Goal: Information Seeking & Learning: Learn about a topic

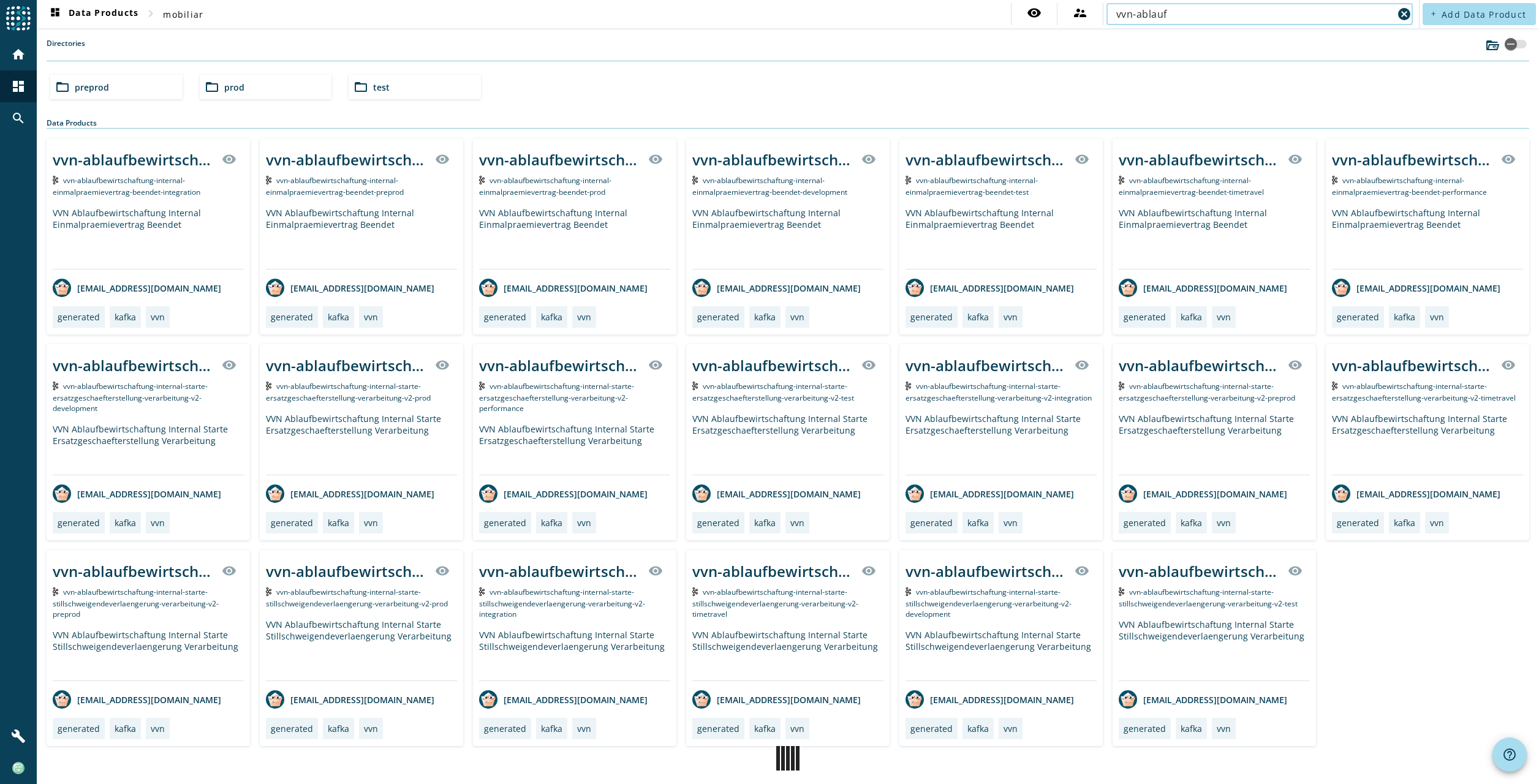
drag, startPoint x: 1178, startPoint y: 12, endPoint x: 1104, endPoint y: 11, distance: 74.0
click at [1104, 11] on div "vvn-ablauf cancel" at bounding box center [1259, 14] width 313 height 22
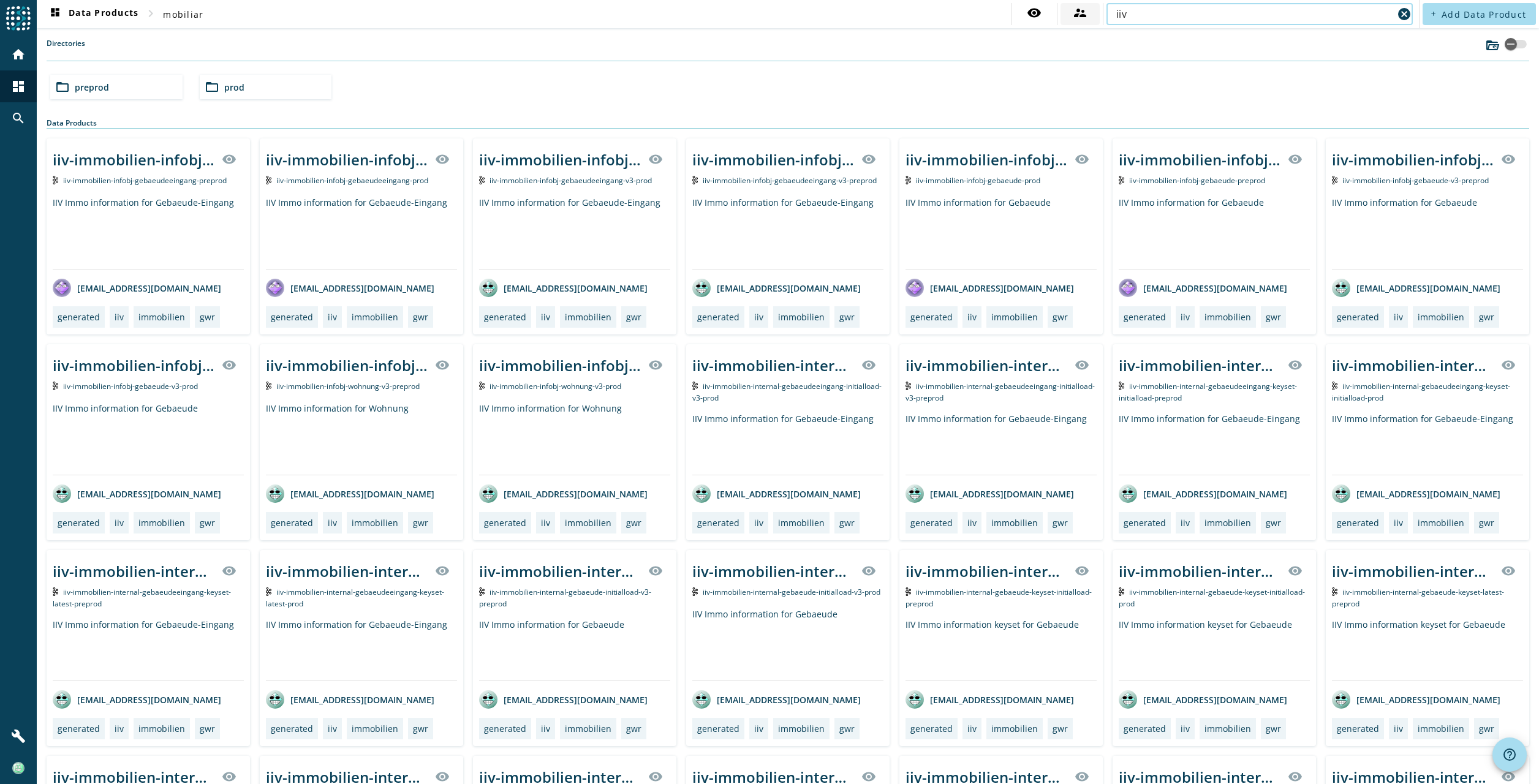
drag, startPoint x: 1134, startPoint y: 15, endPoint x: 1091, endPoint y: 12, distance: 43.1
click at [1091, 12] on div "visibility supervisor_account iiv cancel" at bounding box center [1213, 14] width 405 height 22
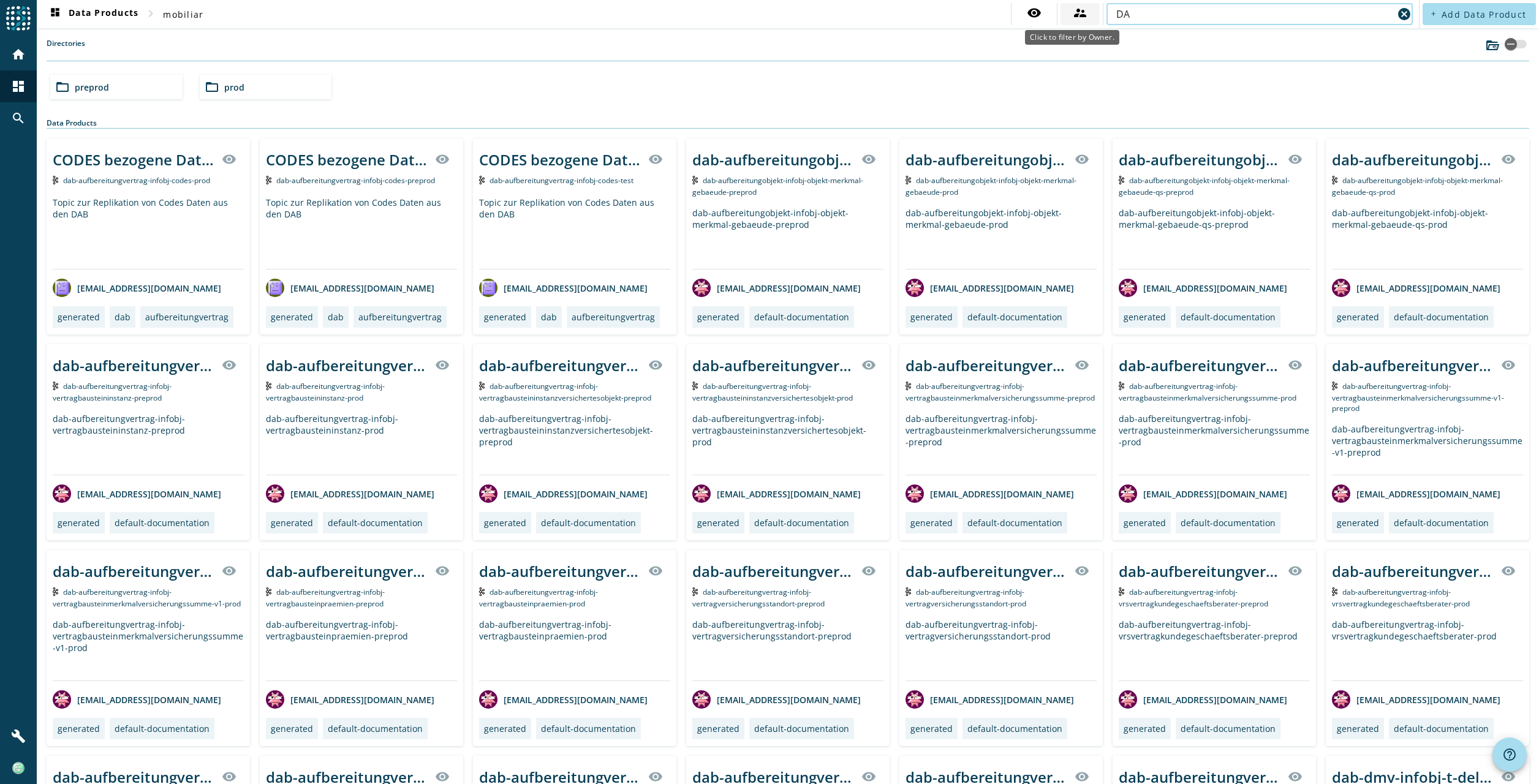
type input "D"
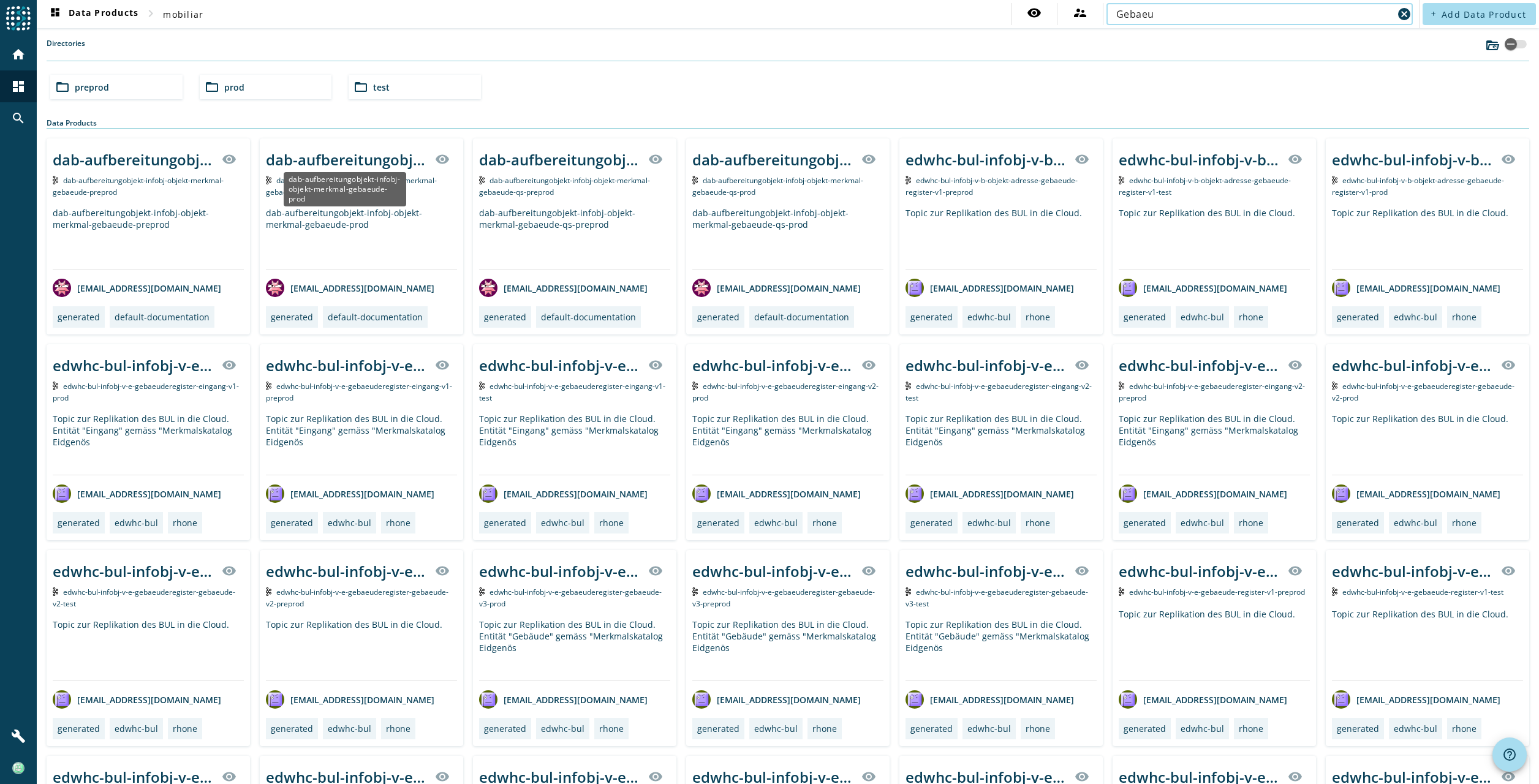
type input "Gebaeu"
click at [346, 161] on div "dab-aufbereitungobjekt-infobj-objekt-merkmal-gebaeude-prod" at bounding box center [346, 160] width 161 height 20
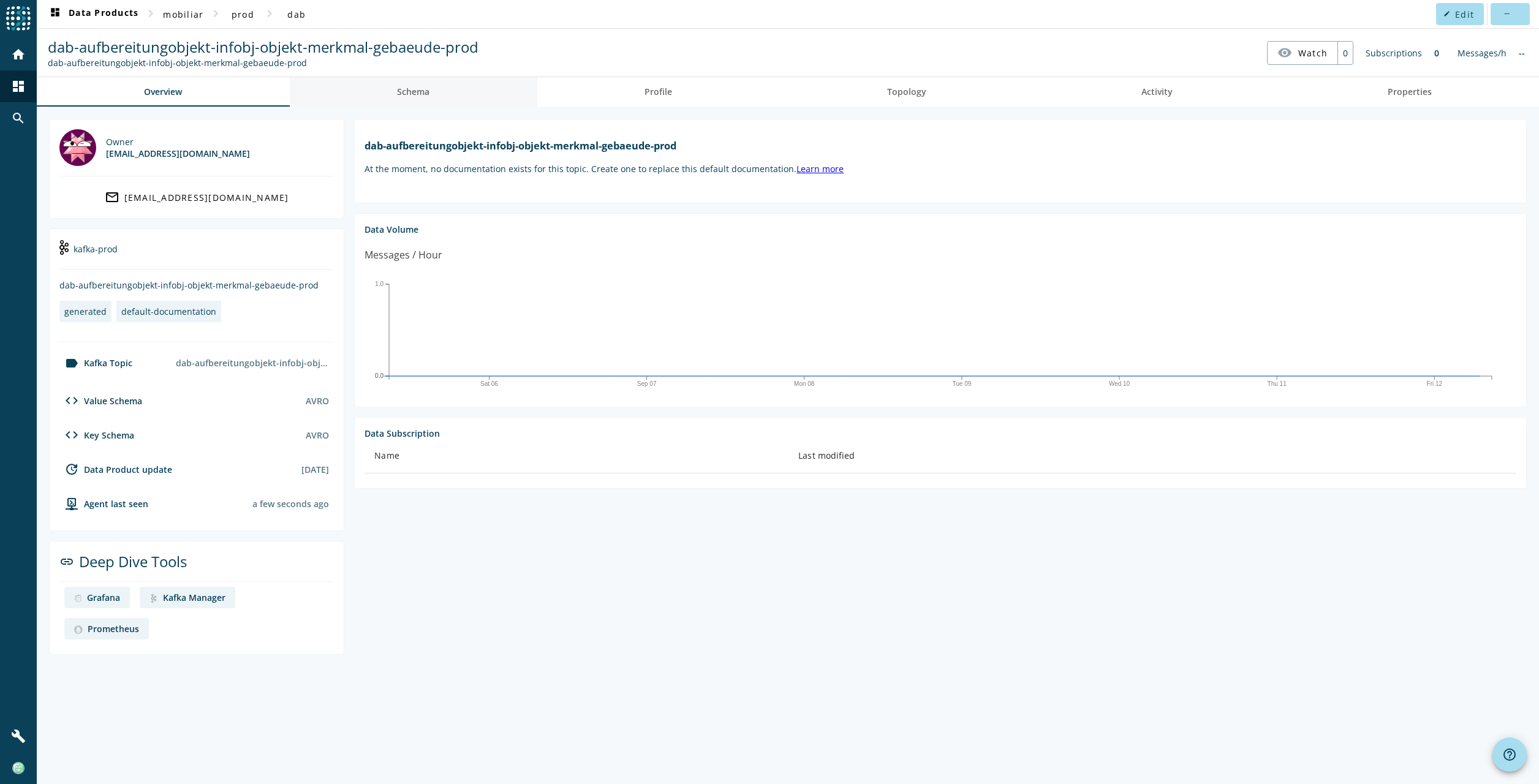
click at [436, 92] on link "Schema" at bounding box center [413, 92] width 247 height 30
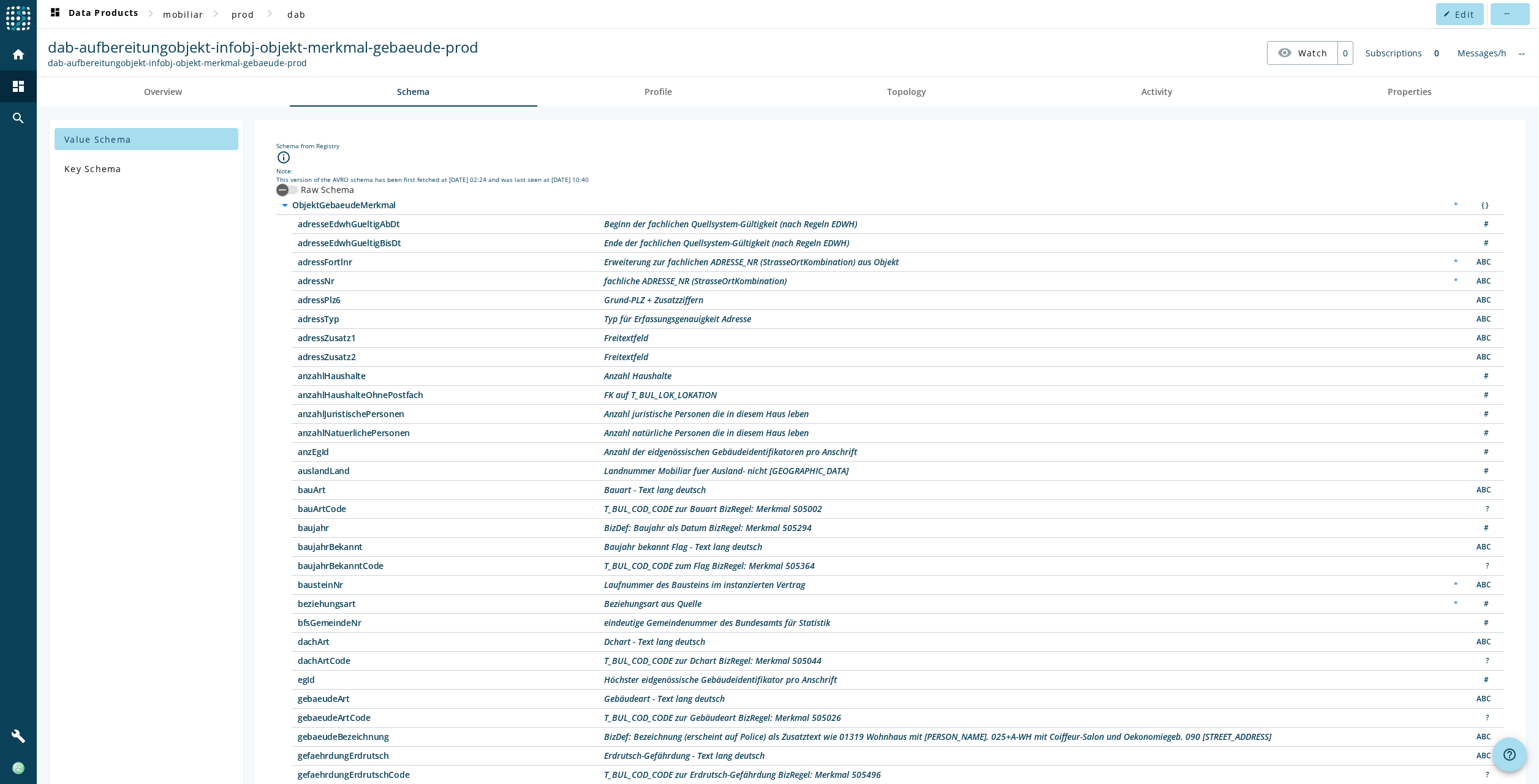
drag, startPoint x: 605, startPoint y: 409, endPoint x: 812, endPoint y: 406, distance: 207.0
click at [812, 406] on div "anzahlJuristischePersonen Anzahl juristische Personen die in diesem Haus leben #" at bounding box center [898, 414] width 1212 height 19
drag, startPoint x: 812, startPoint y: 406, endPoint x: 958, endPoint y: 448, distance: 151.9
click at [958, 448] on div "anzEgId Anzahl der eidgenössischen Gebäudeidentifikatoren pro Anschrift #" at bounding box center [898, 452] width 1212 height 19
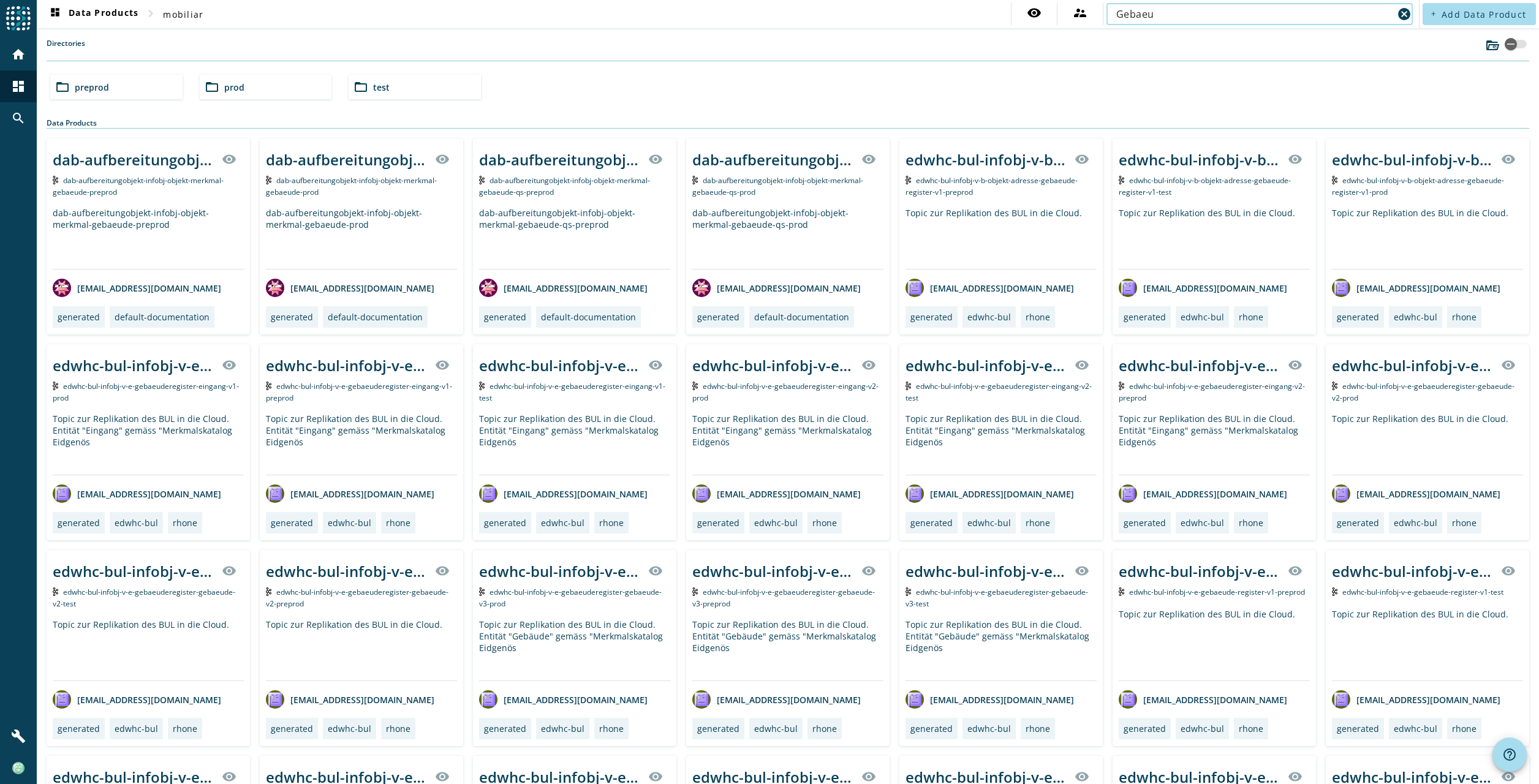
drag, startPoint x: 1182, startPoint y: 12, endPoint x: 1112, endPoint y: 16, distance: 70.1
click at [1116, 16] on input "Gebaeu" at bounding box center [1254, 14] width 277 height 15
type input "G"
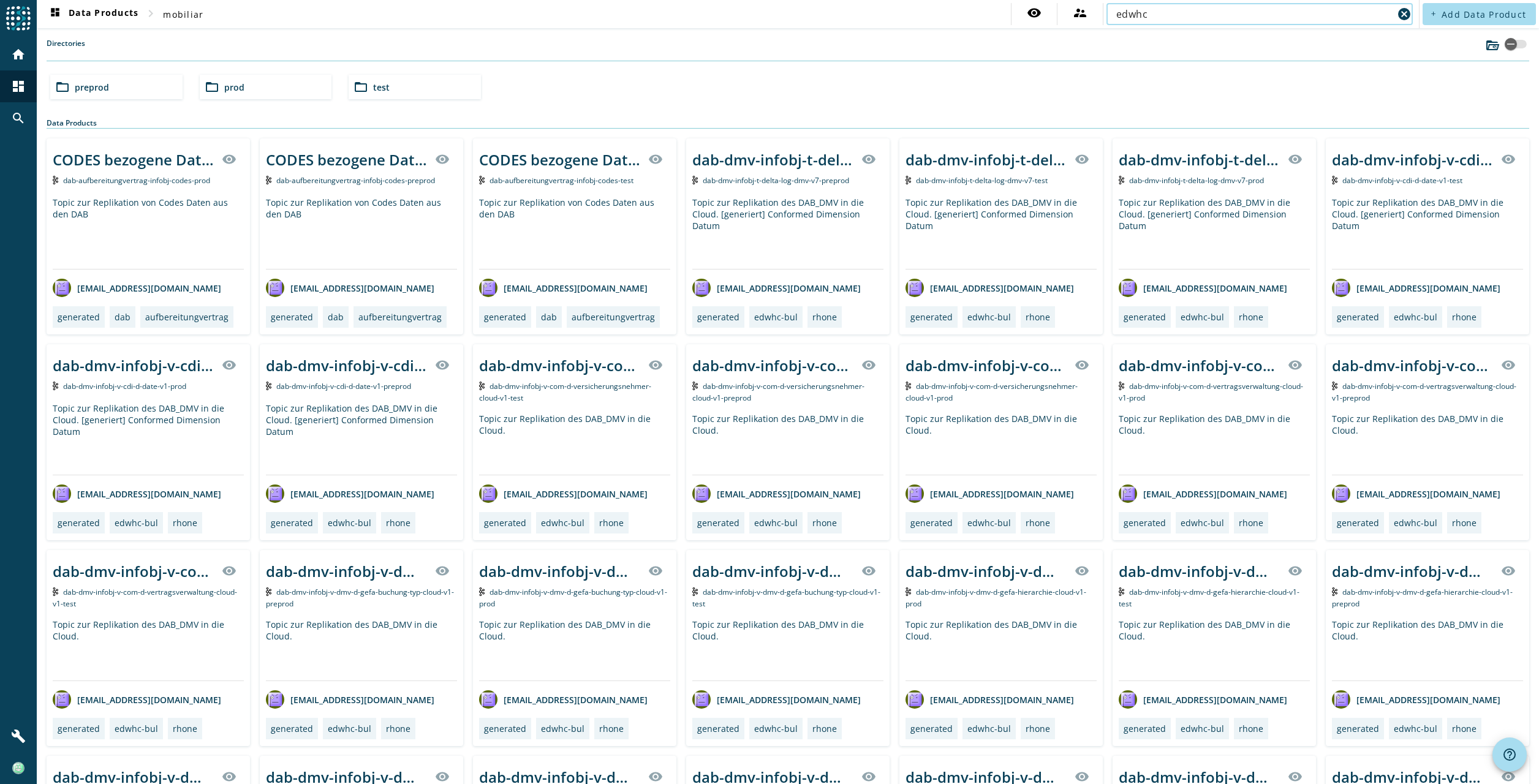
drag, startPoint x: 1147, startPoint y: 10, endPoint x: 1107, endPoint y: 11, distance: 40.0
click at [1107, 11] on div "edwhc cancel" at bounding box center [1259, 14] width 306 height 22
type input "[DEMOGRAPHIC_DATA]"
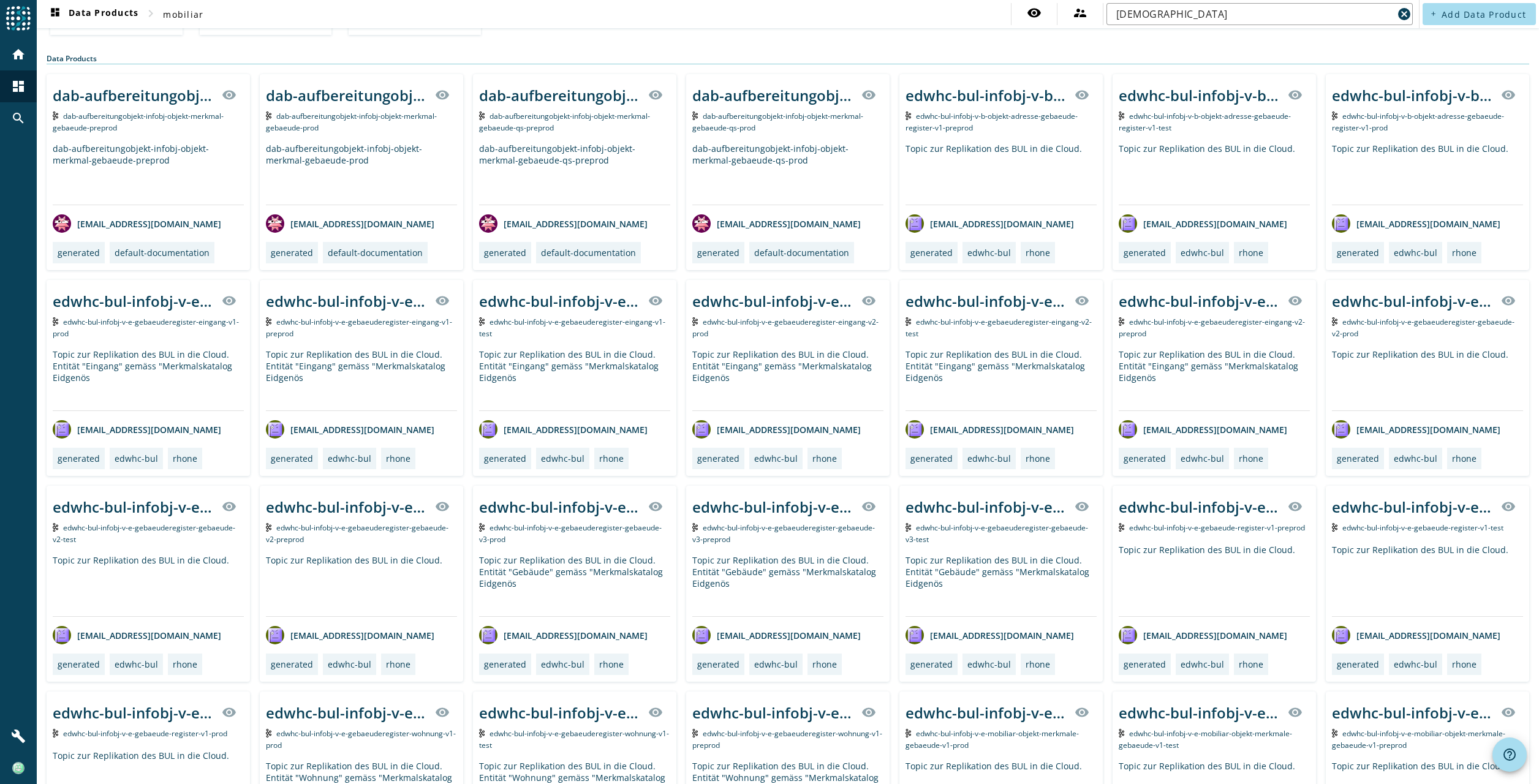
scroll to position [122, 0]
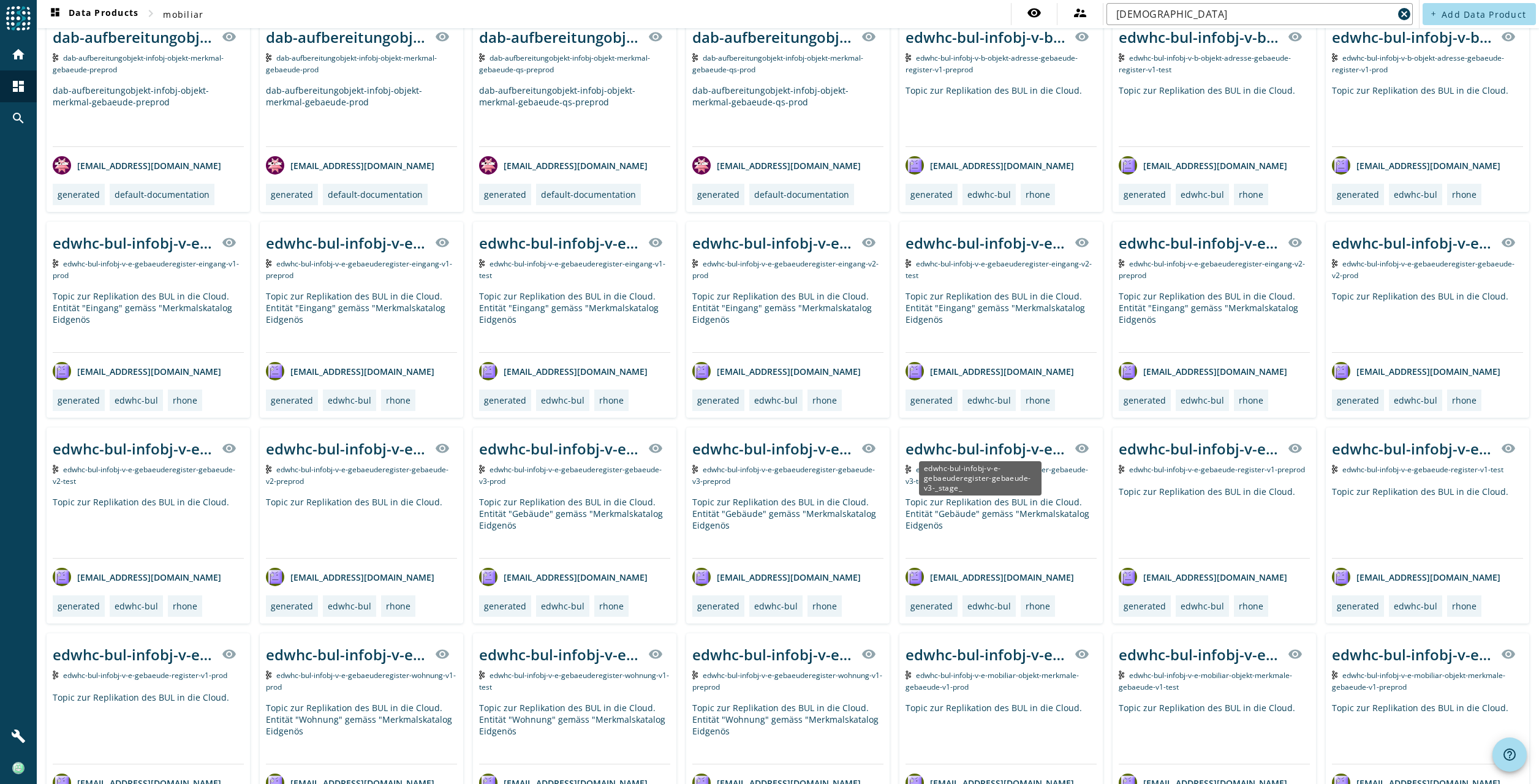
click at [992, 445] on div "edwhc-bul-infobj-v-e-gebaeuderegister-gebaeude-v3-_stage_" at bounding box center [986, 448] width 161 height 20
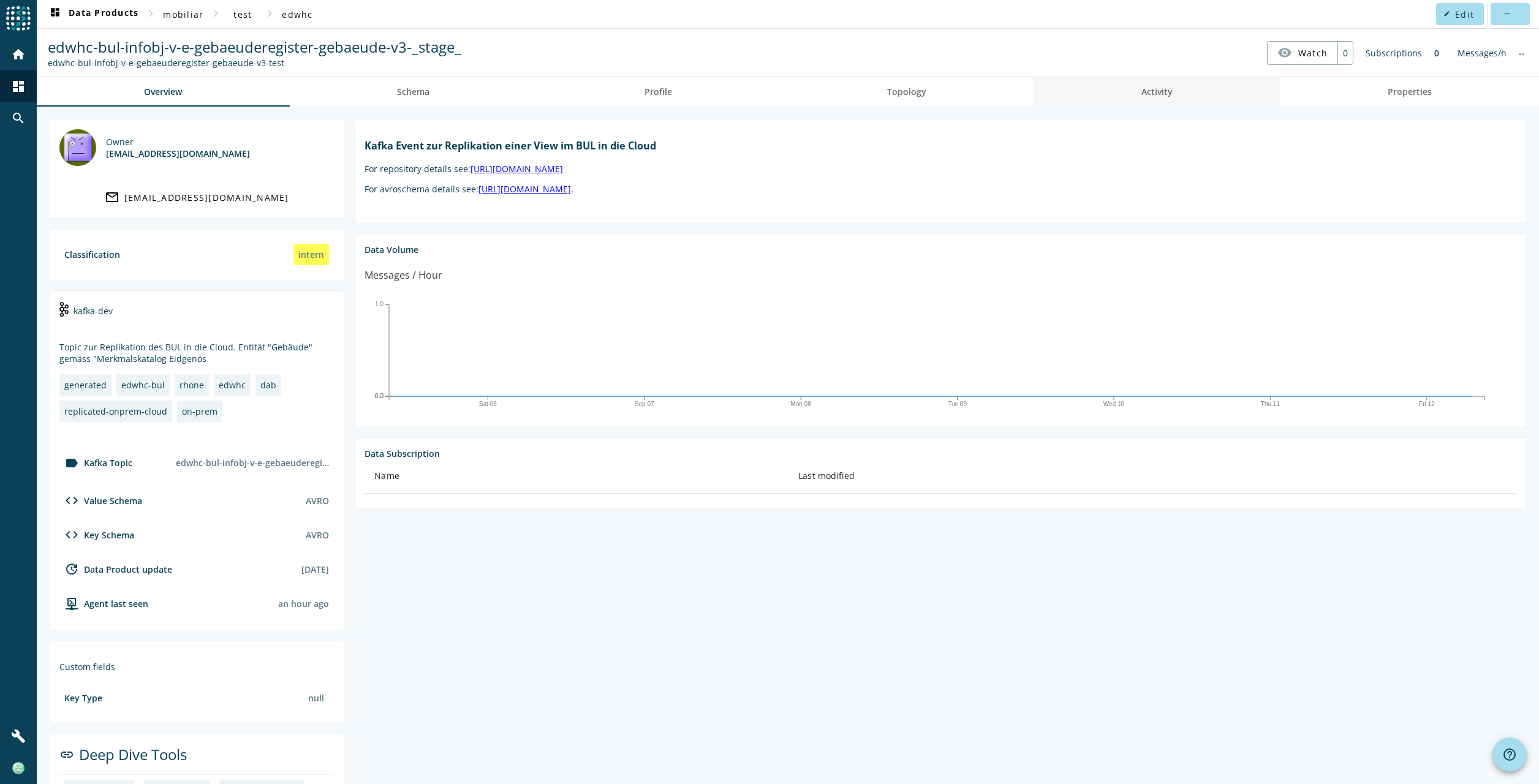
click at [1178, 93] on link "Activity" at bounding box center [1157, 92] width 246 height 30
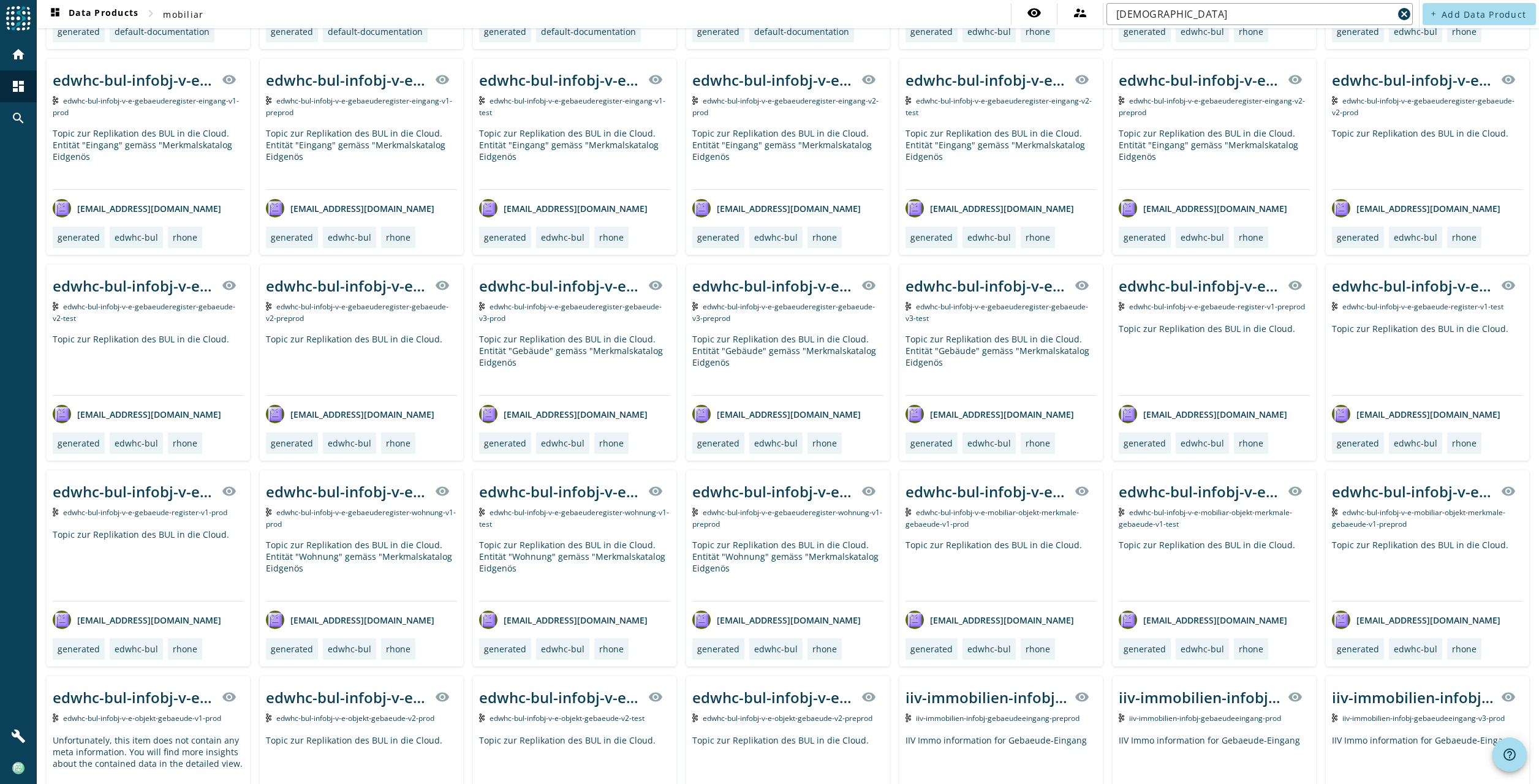
scroll to position [306, 0]
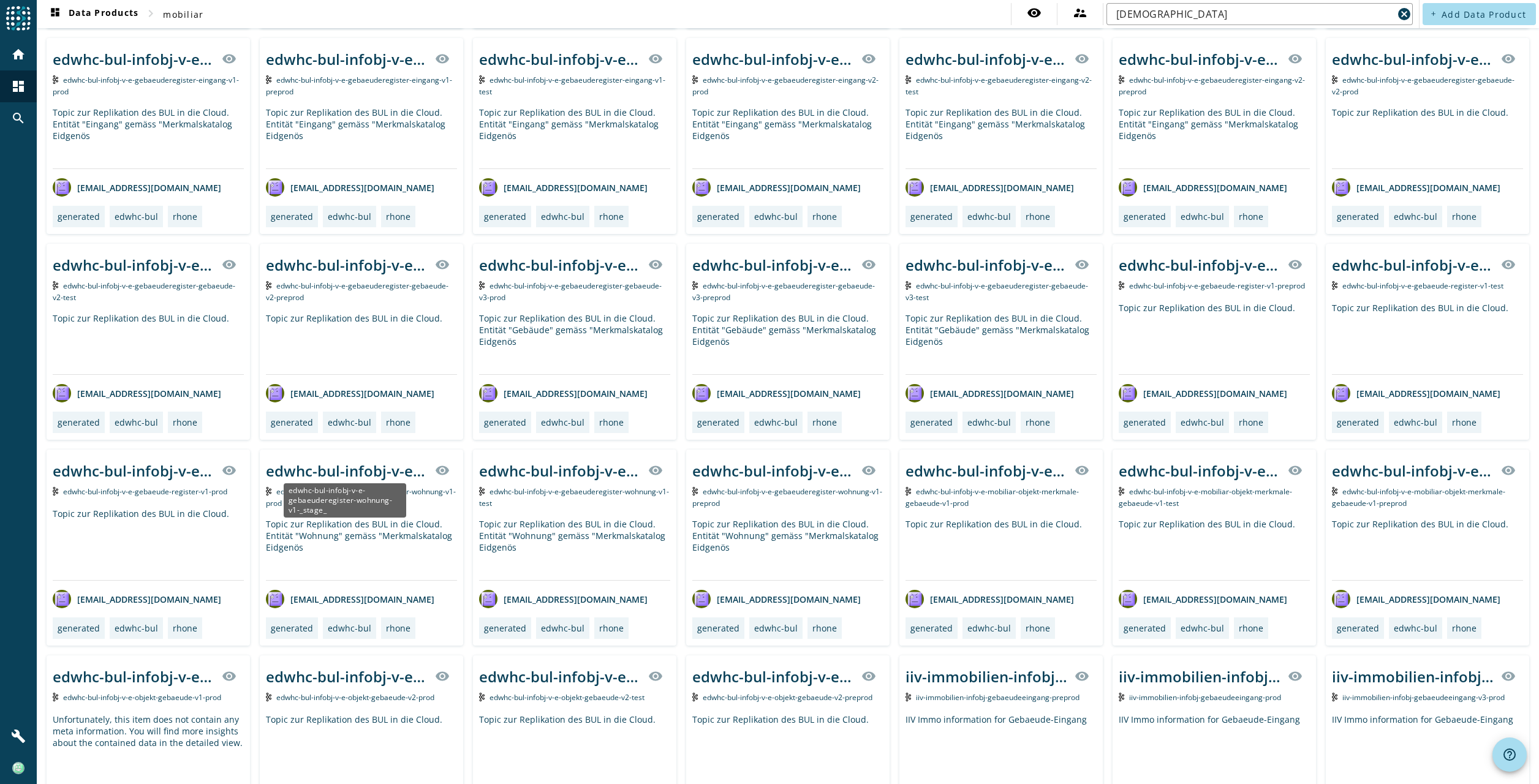
click at [382, 466] on div "edwhc-bul-infobj-v-e-gebaeuderegister-wohnung-v1-_stage_" at bounding box center [346, 471] width 161 height 20
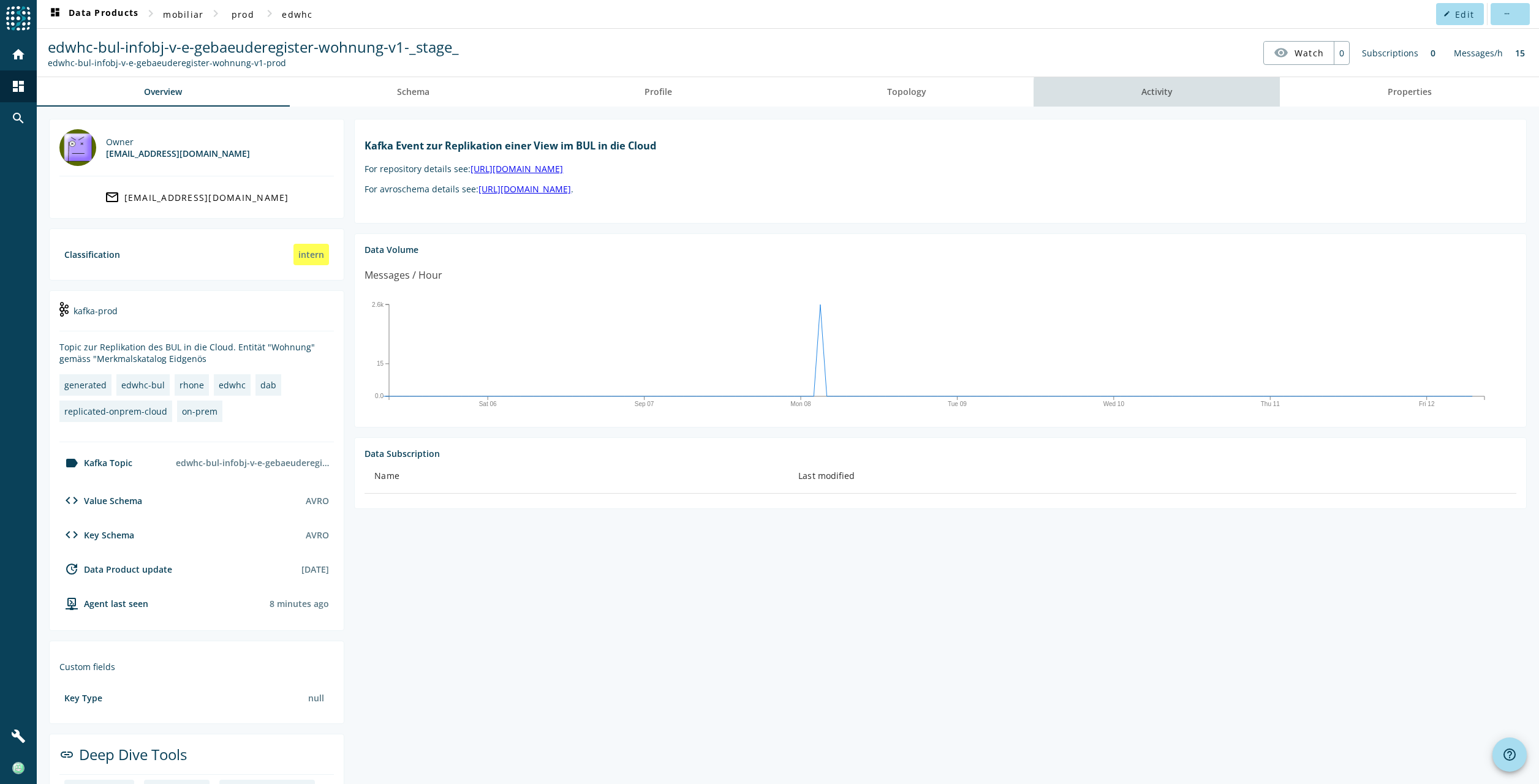
click at [1173, 94] on link "Activity" at bounding box center [1157, 92] width 246 height 30
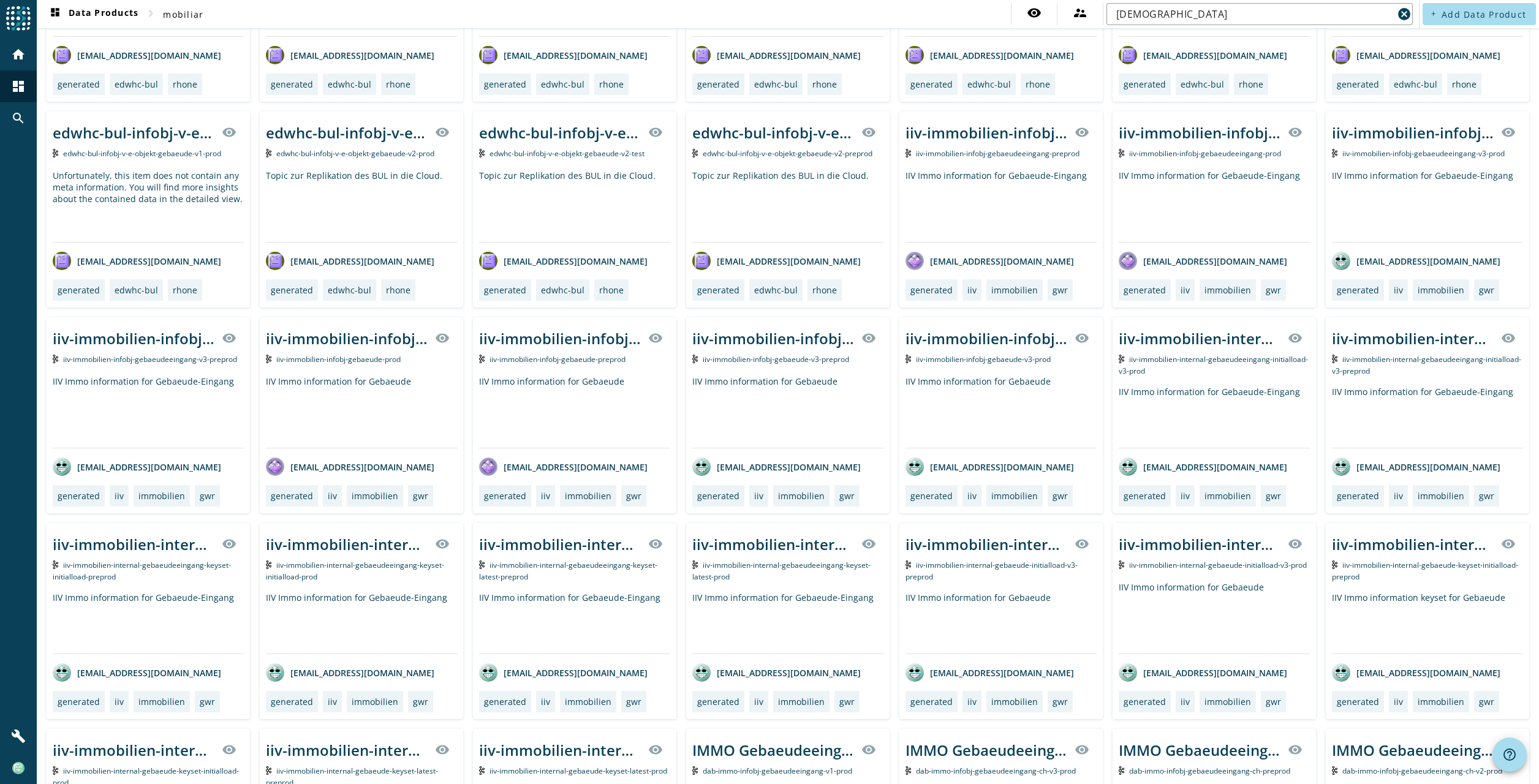
scroll to position [856, 0]
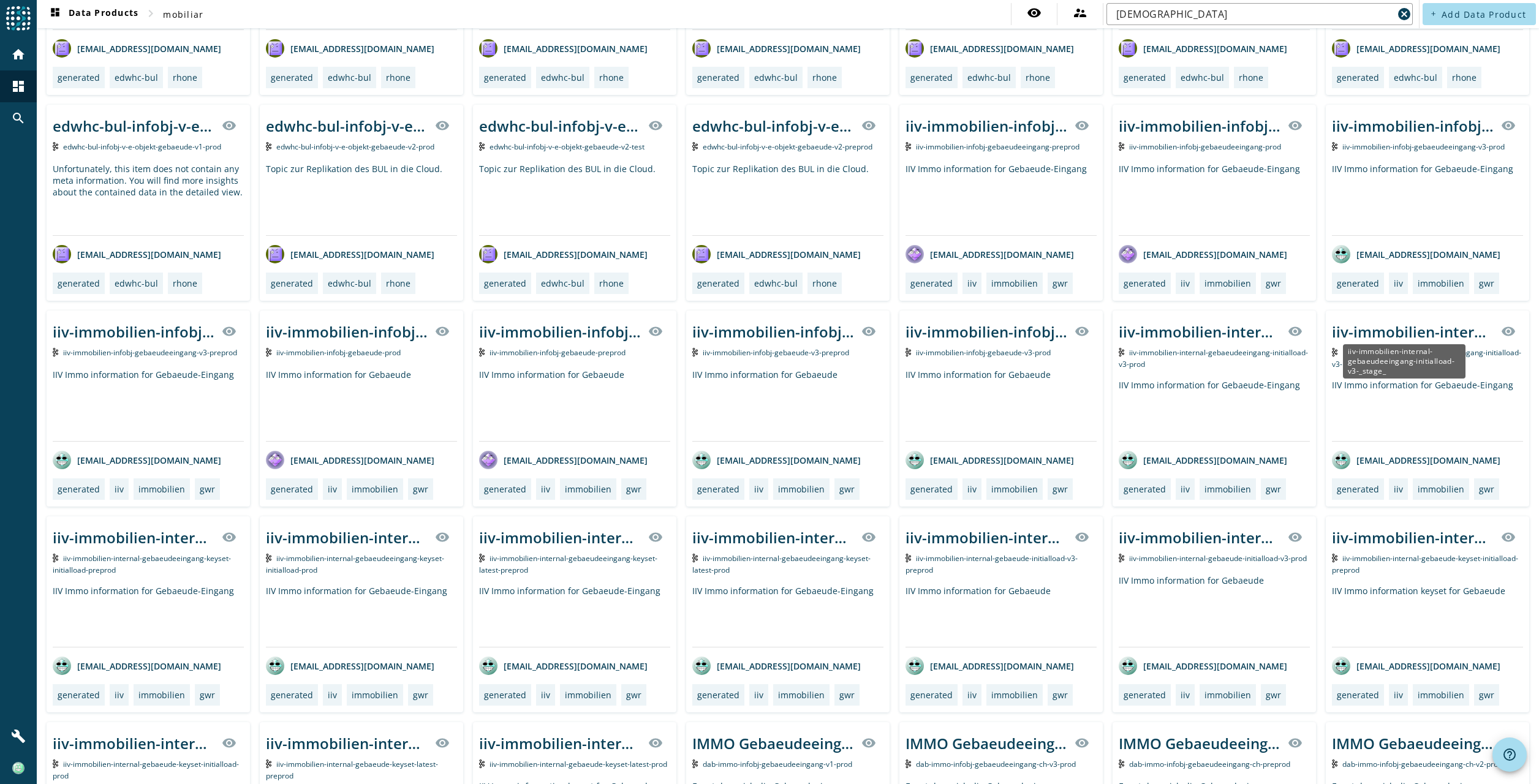
click at [1395, 327] on div "iiv-immobilien-internal-gebaeudeeingang-initialload-v3-_stage_" at bounding box center [1412, 331] width 161 height 20
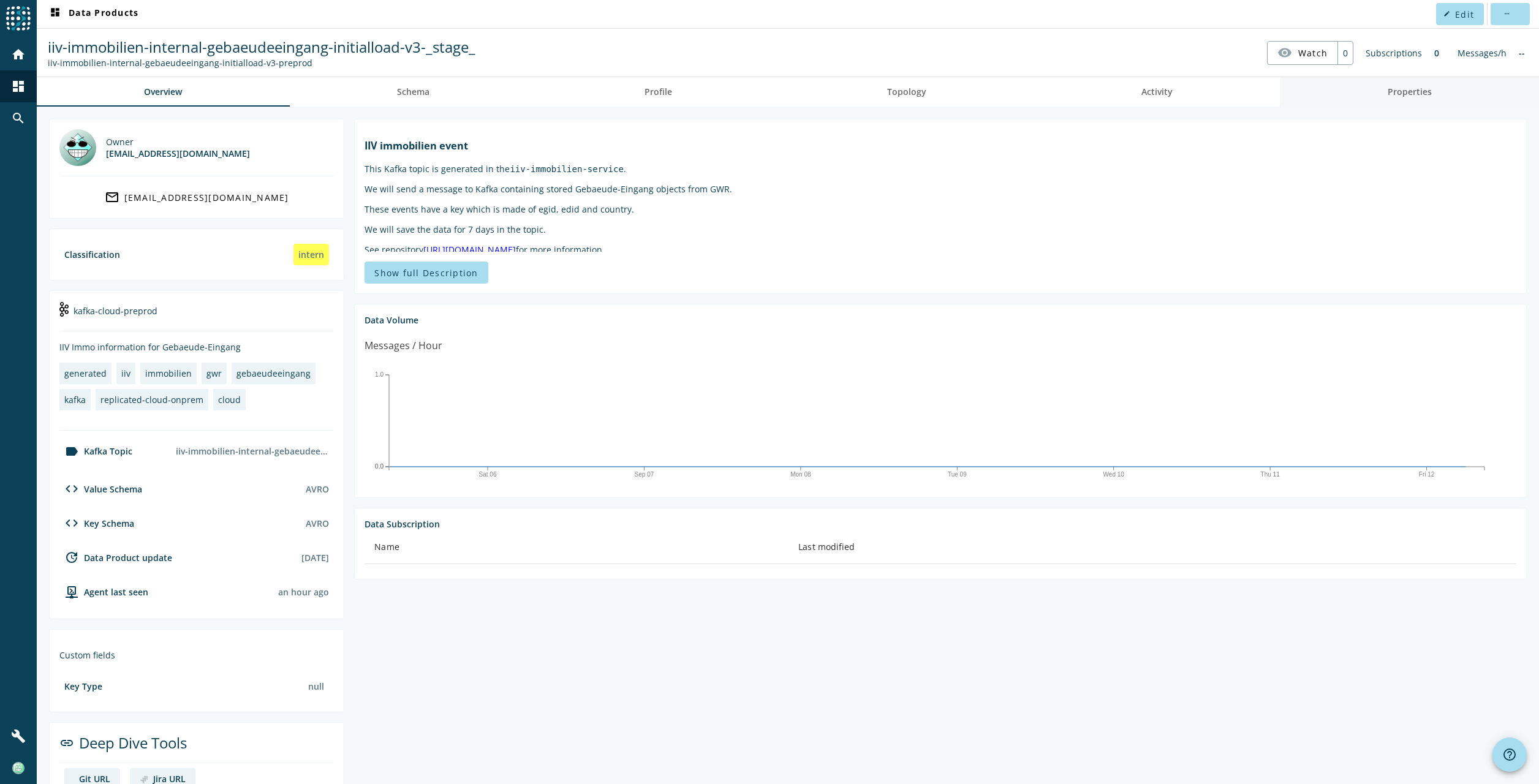
click at [1373, 96] on link "Properties" at bounding box center [1409, 92] width 259 height 30
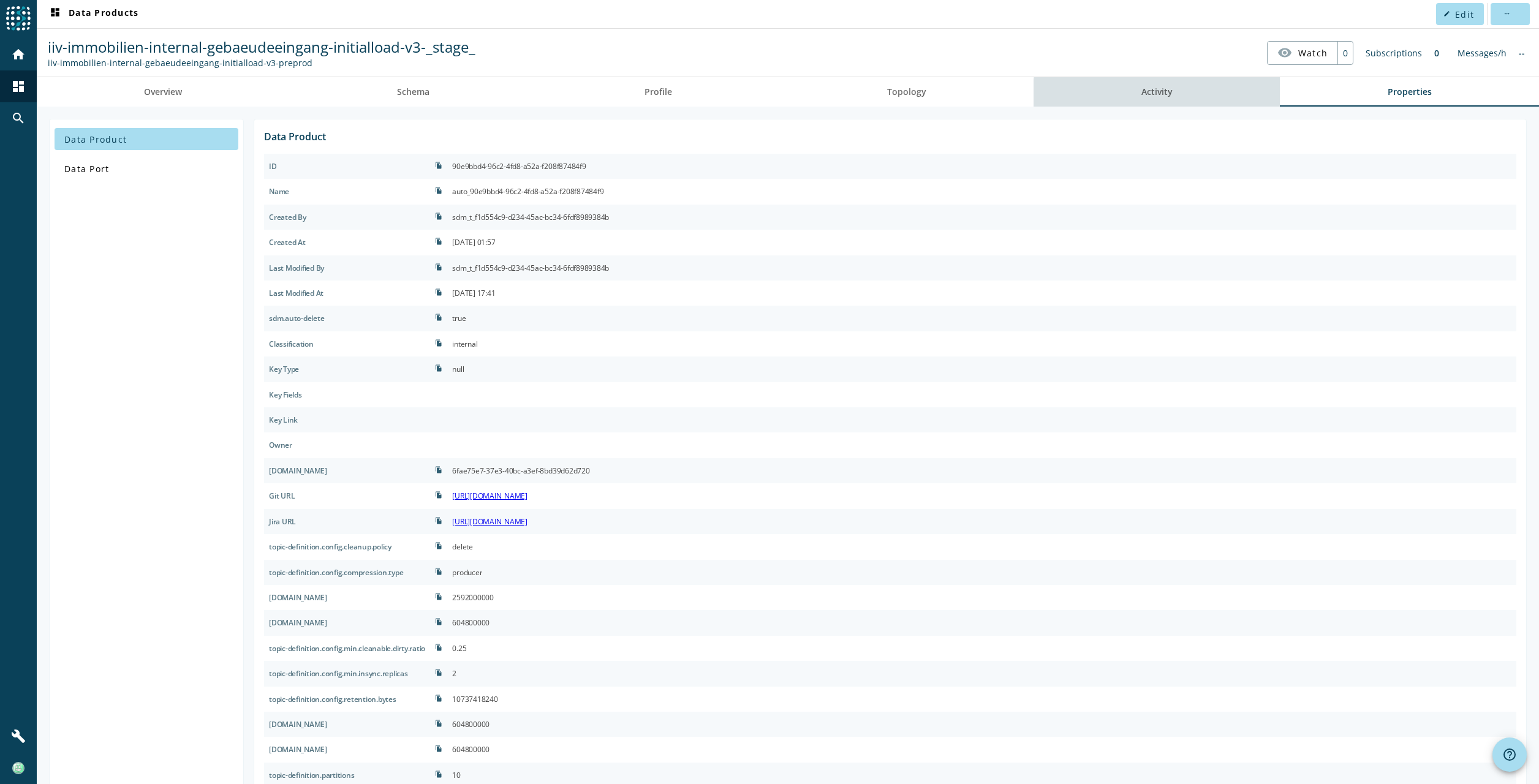
click at [1165, 97] on span "Activity" at bounding box center [1157, 92] width 32 height 30
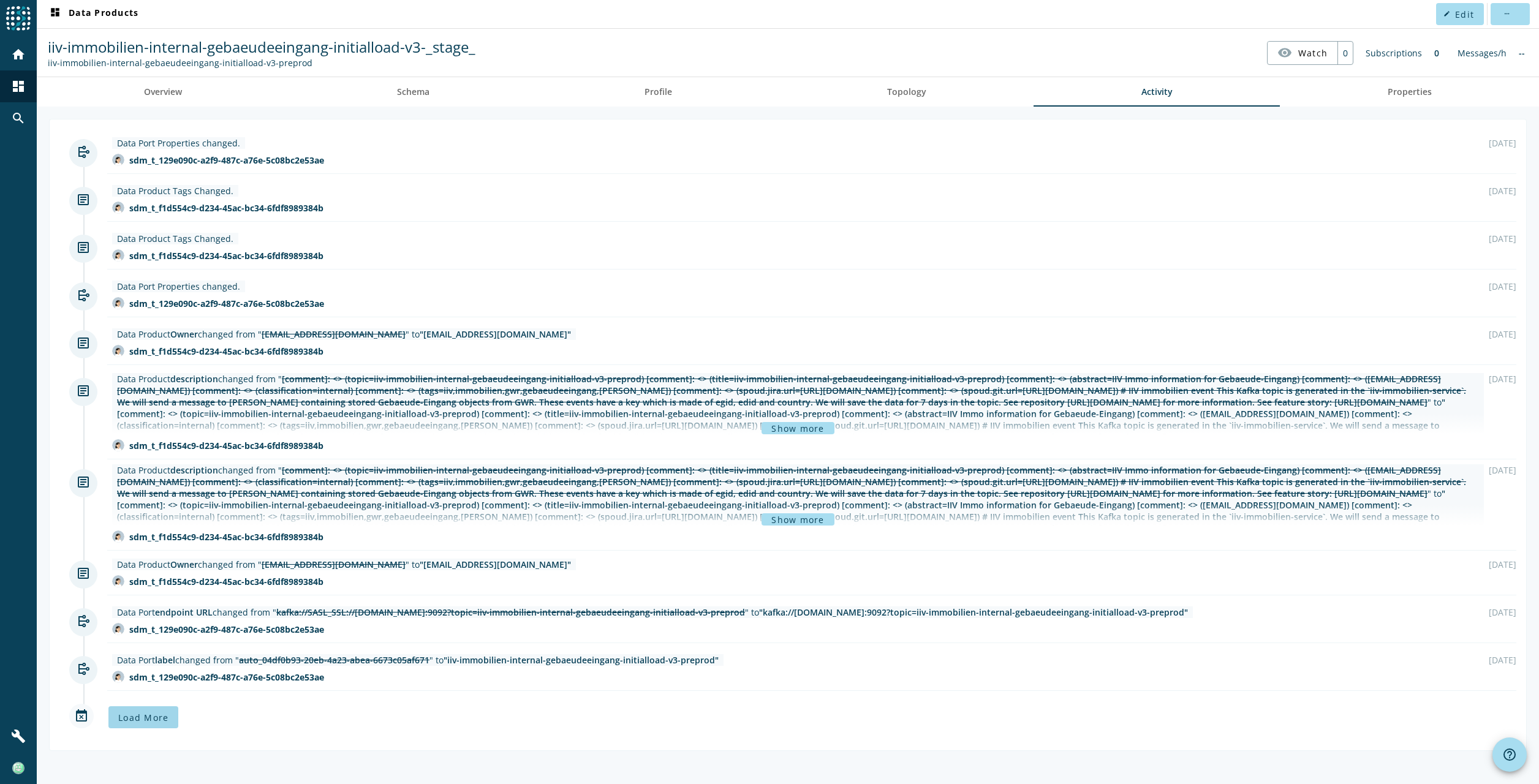
click at [144, 718] on span "Load More" at bounding box center [143, 717] width 50 height 12
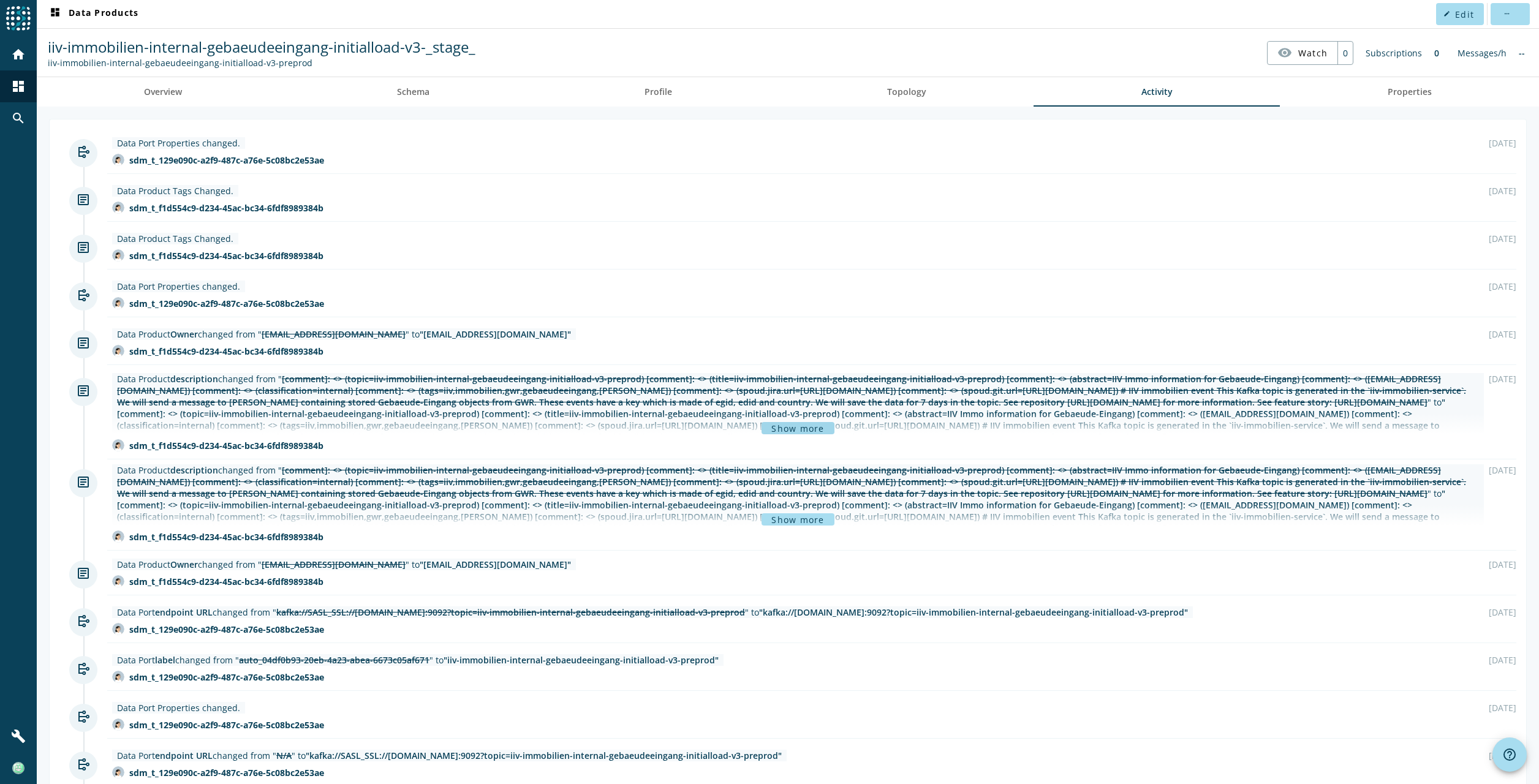
click at [778, 424] on span "Show more" at bounding box center [797, 428] width 53 height 9
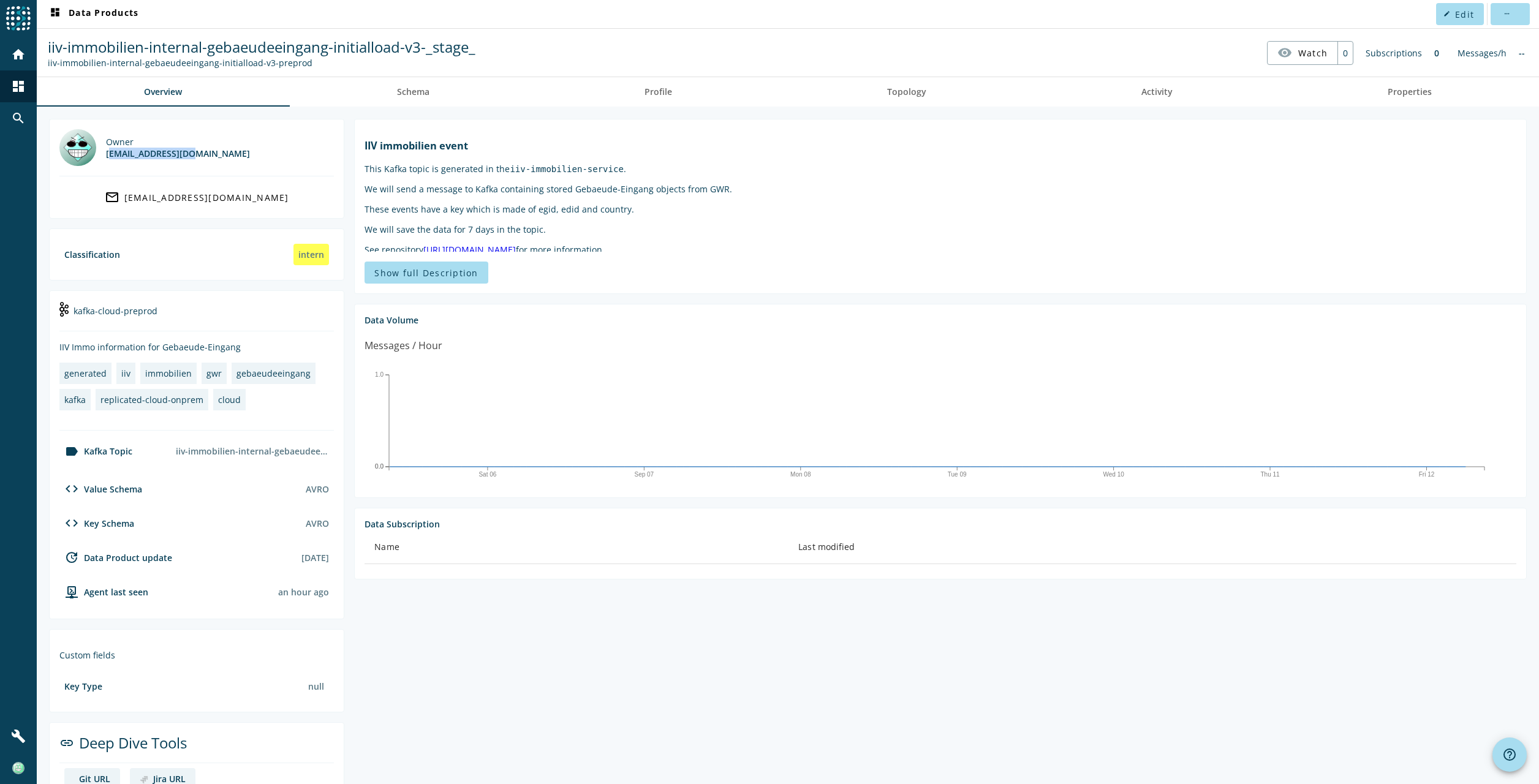
drag, startPoint x: 108, startPoint y: 155, endPoint x: 240, endPoint y: 154, distance: 132.0
click at [240, 154] on div "Owner [EMAIL_ADDRESS][DOMAIN_NAME]" at bounding box center [197, 147] width 275 height 36
drag, startPoint x: 240, startPoint y: 154, endPoint x: 191, endPoint y: 153, distance: 49.0
click at [190, 153] on div "[EMAIL_ADDRESS][DOMAIN_NAME]" at bounding box center [178, 153] width 144 height 12
click at [199, 153] on div "Owner [EMAIL_ADDRESS][DOMAIN_NAME]" at bounding box center [197, 147] width 275 height 36
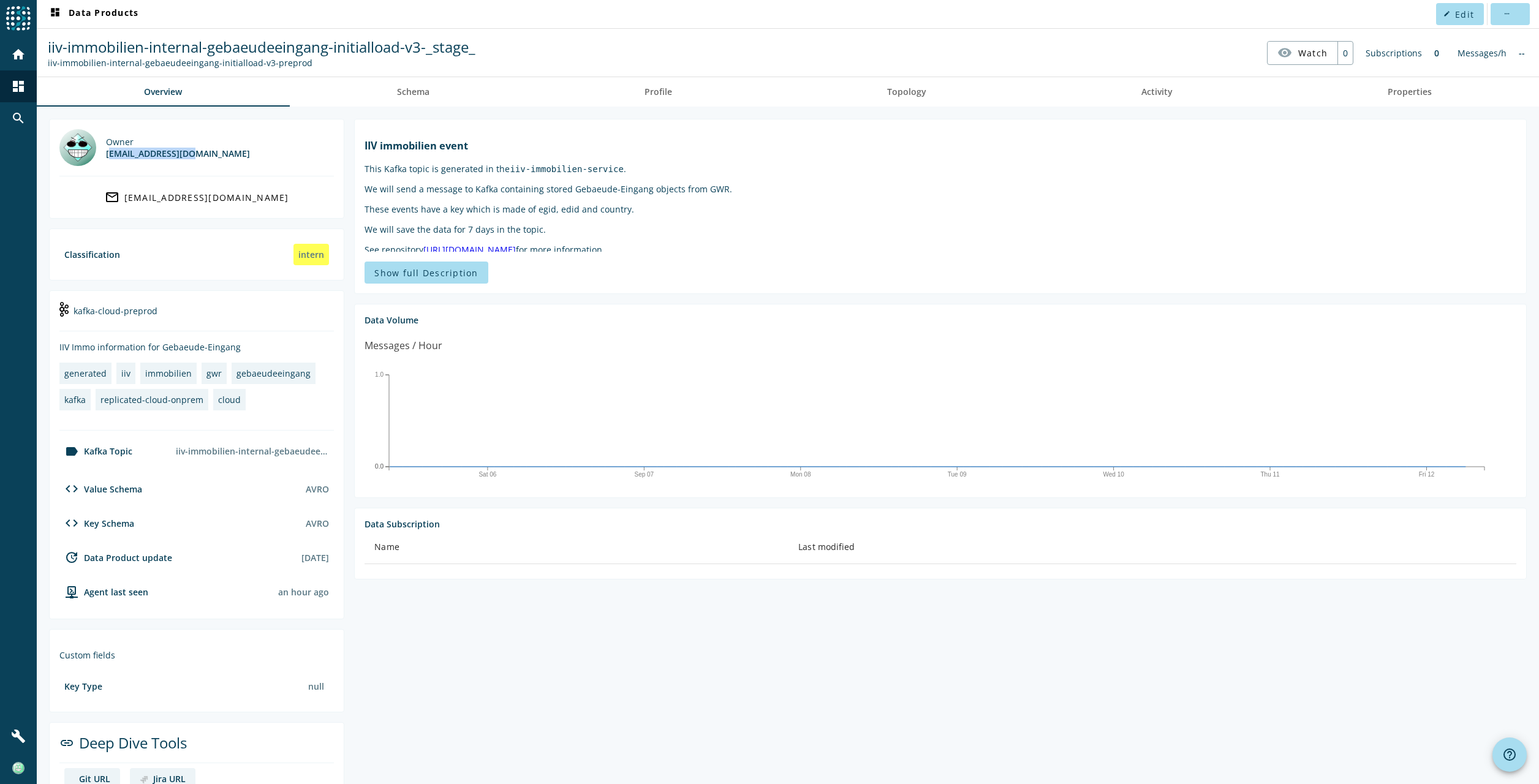
drag, startPoint x: 186, startPoint y: 151, endPoint x: 103, endPoint y: 152, distance: 83.0
click at [103, 152] on div "Owner [EMAIL_ADDRESS][DOMAIN_NAME]" at bounding box center [197, 147] width 275 height 36
copy div "[EMAIL_ADDRESS][DOMAIN_NAME]"
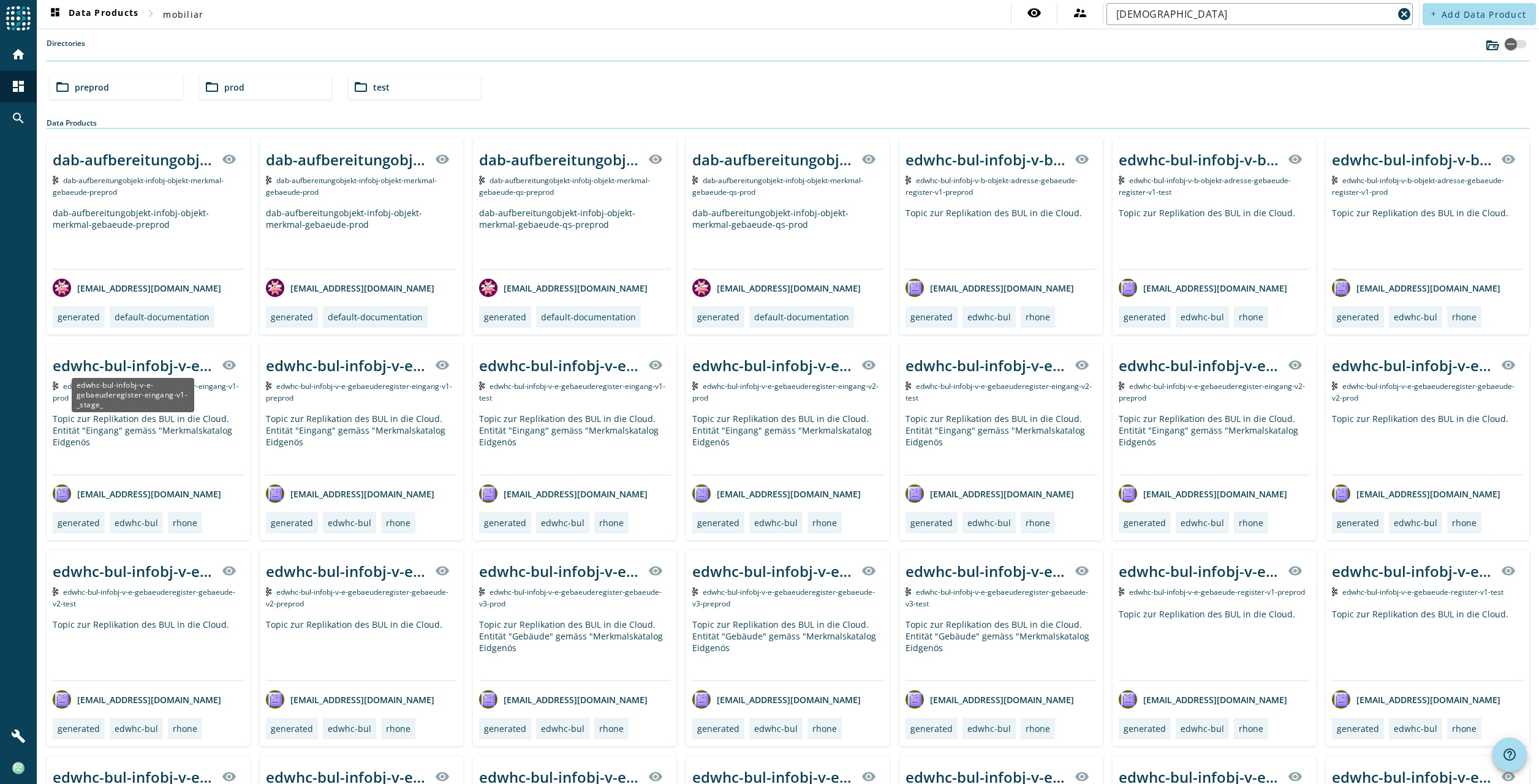
click at [167, 362] on div "edwhc-bul-infobj-v-e-gebaeuderegister-eingang-v1-_stage_" at bounding box center [133, 365] width 161 height 20
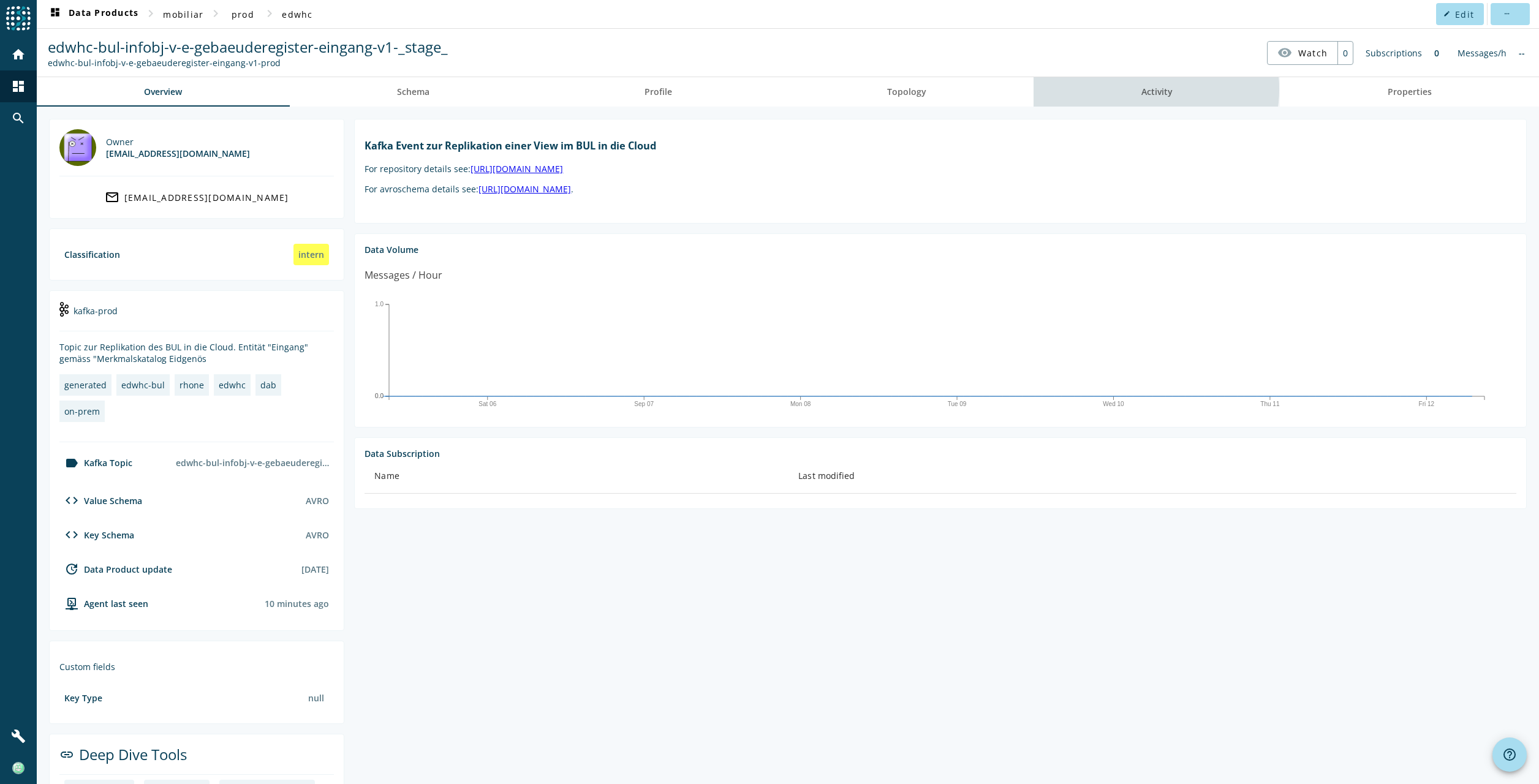
click at [1144, 88] on span "Activity" at bounding box center [1157, 92] width 32 height 9
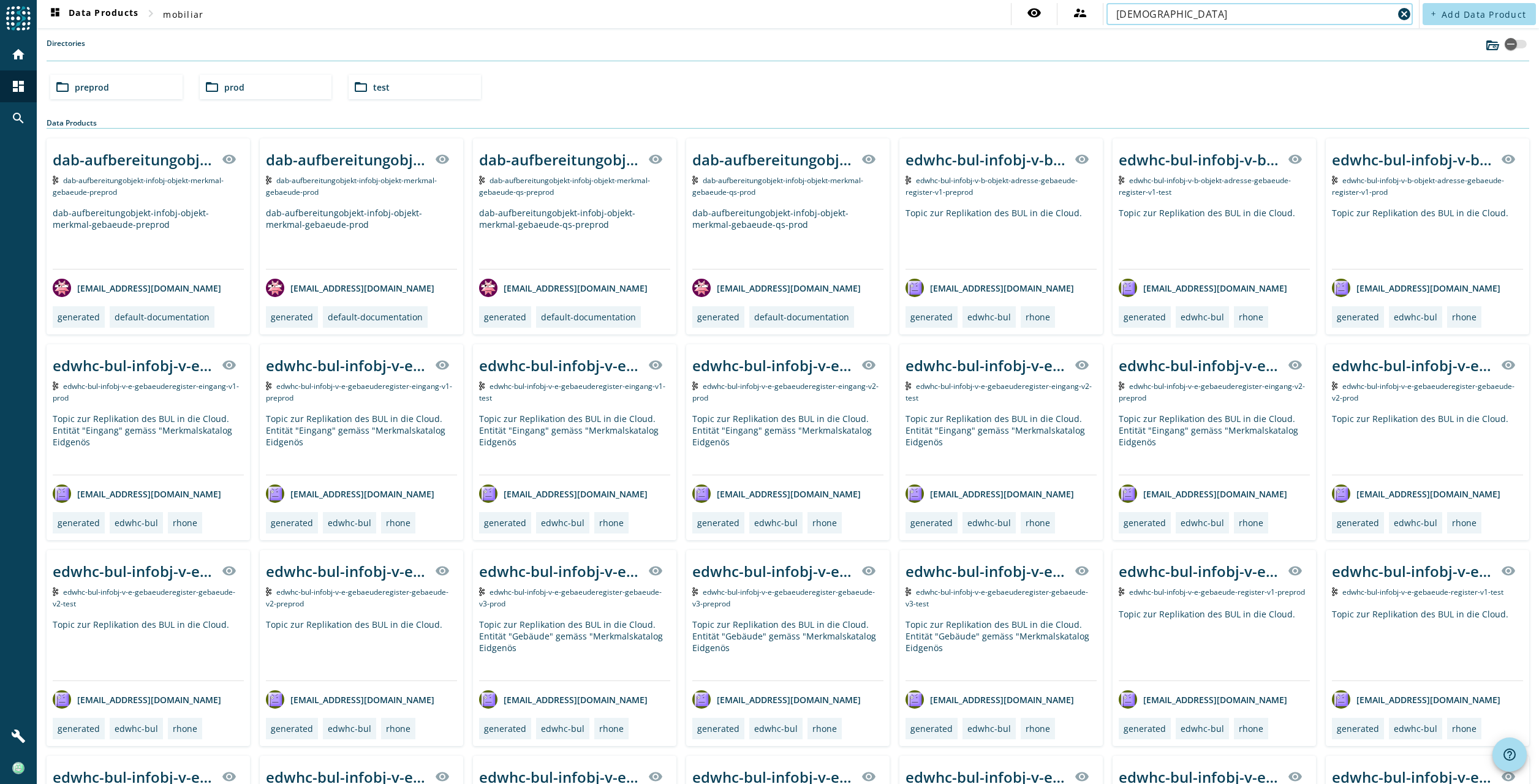
drag, startPoint x: 1179, startPoint y: 12, endPoint x: 1106, endPoint y: 12, distance: 73.0
click at [1106, 12] on div "[DEMOGRAPHIC_DATA] cancel" at bounding box center [1259, 14] width 306 height 22
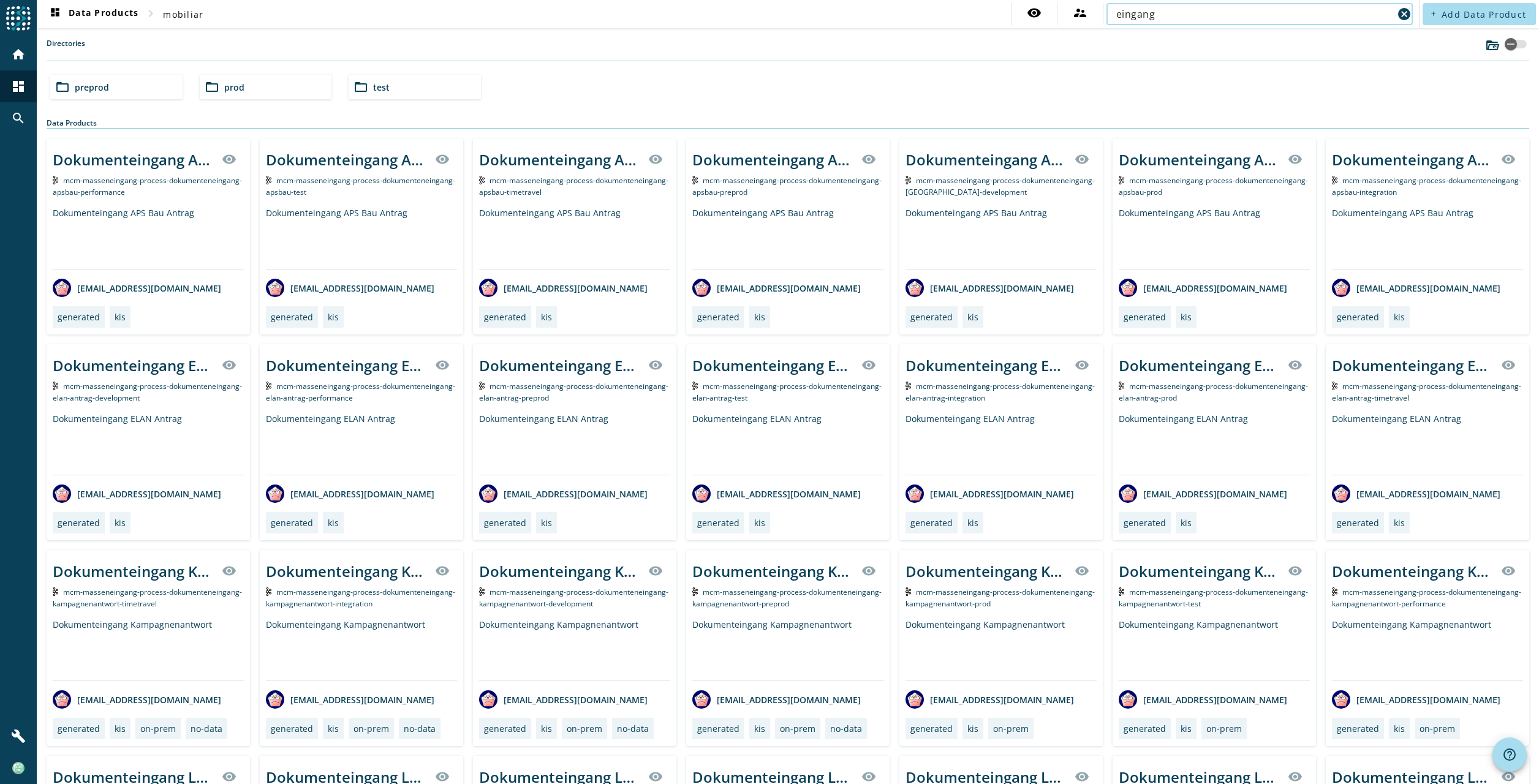
drag, startPoint x: 1164, startPoint y: 15, endPoint x: 1104, endPoint y: 15, distance: 60.0
click at [1106, 15] on div "eingang cancel" at bounding box center [1259, 14] width 306 height 22
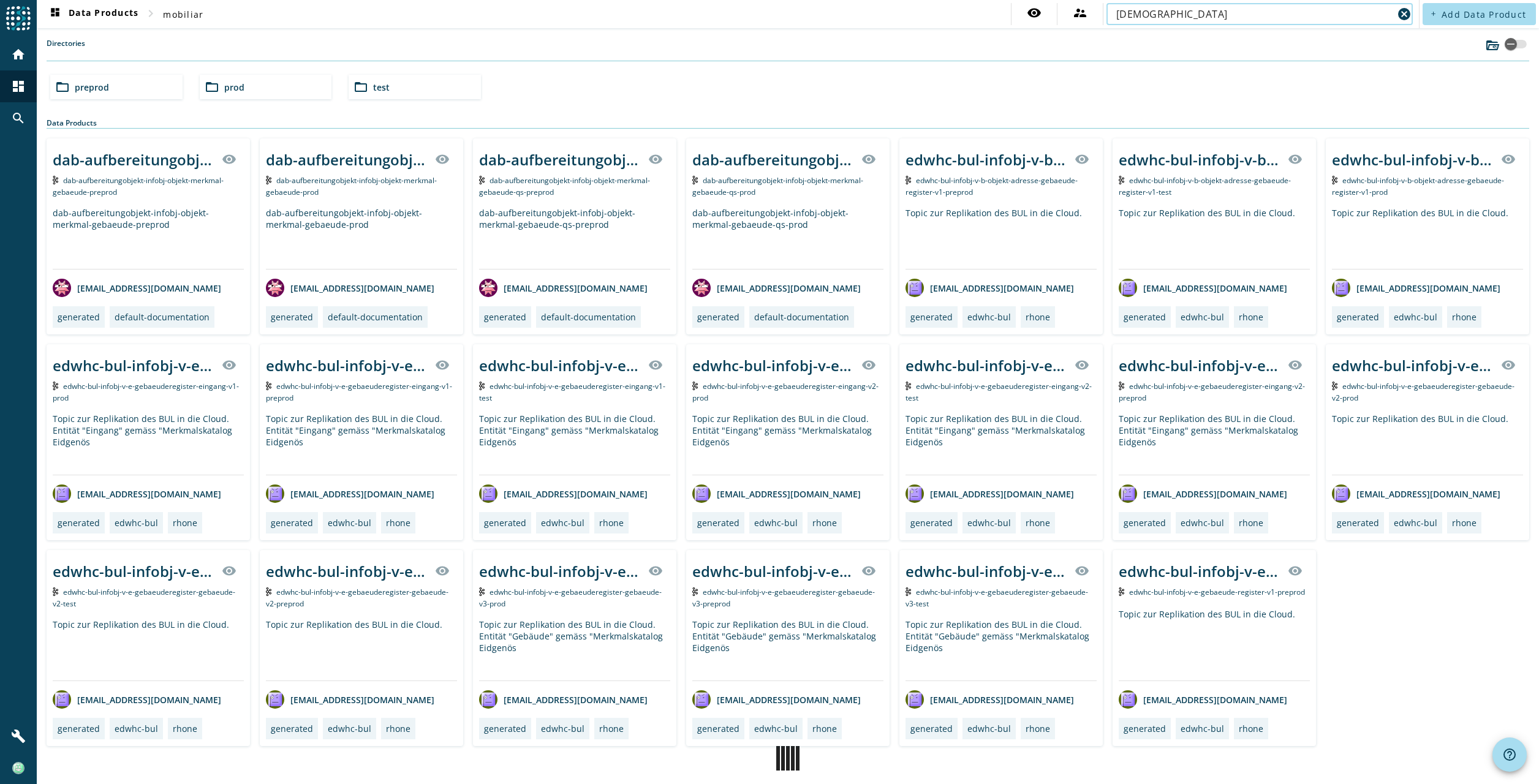
type input "[DEMOGRAPHIC_DATA]"
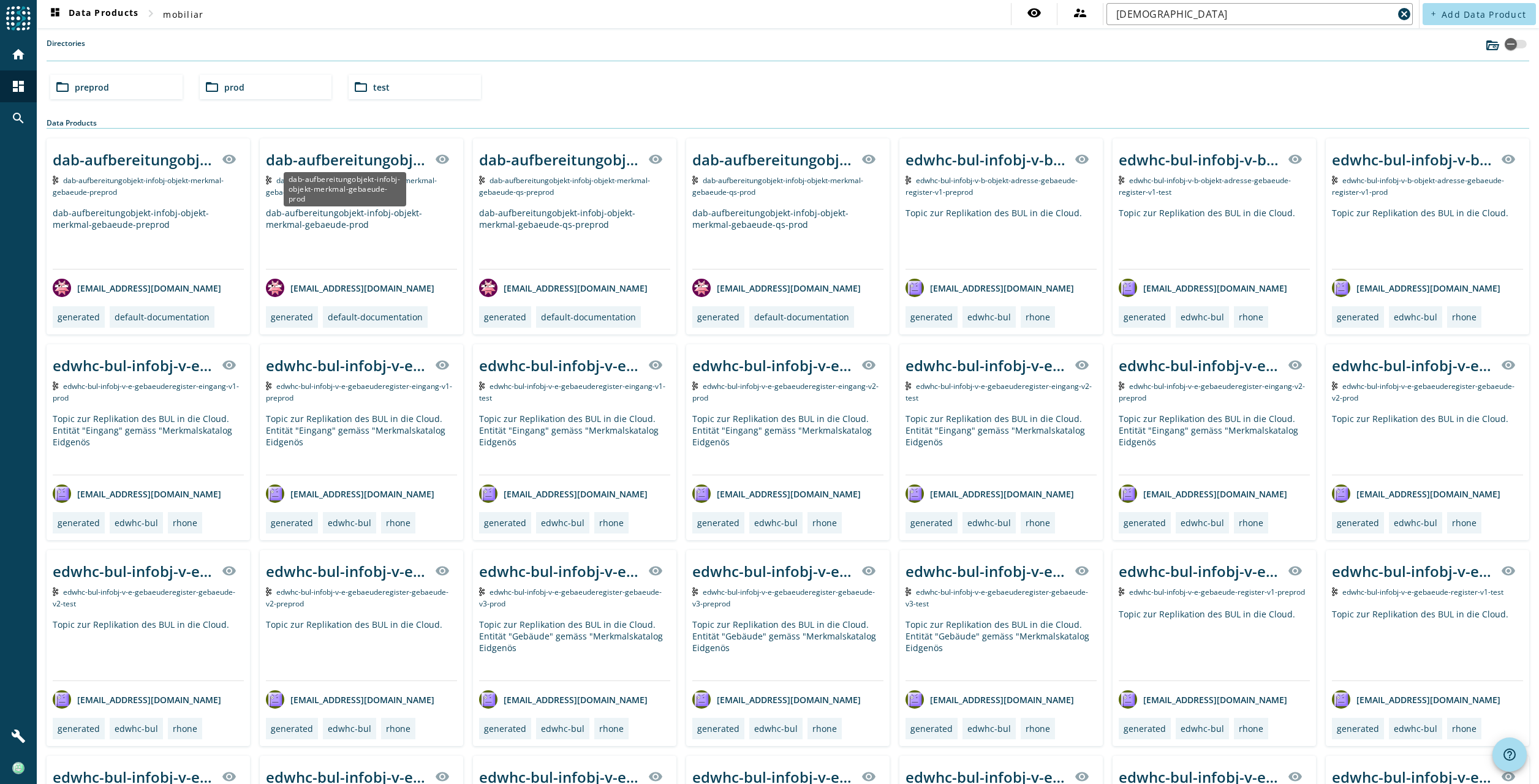
click at [326, 157] on div "dab-aufbereitungobjekt-infobj-objekt-merkmal-gebaeude-prod" at bounding box center [346, 160] width 161 height 20
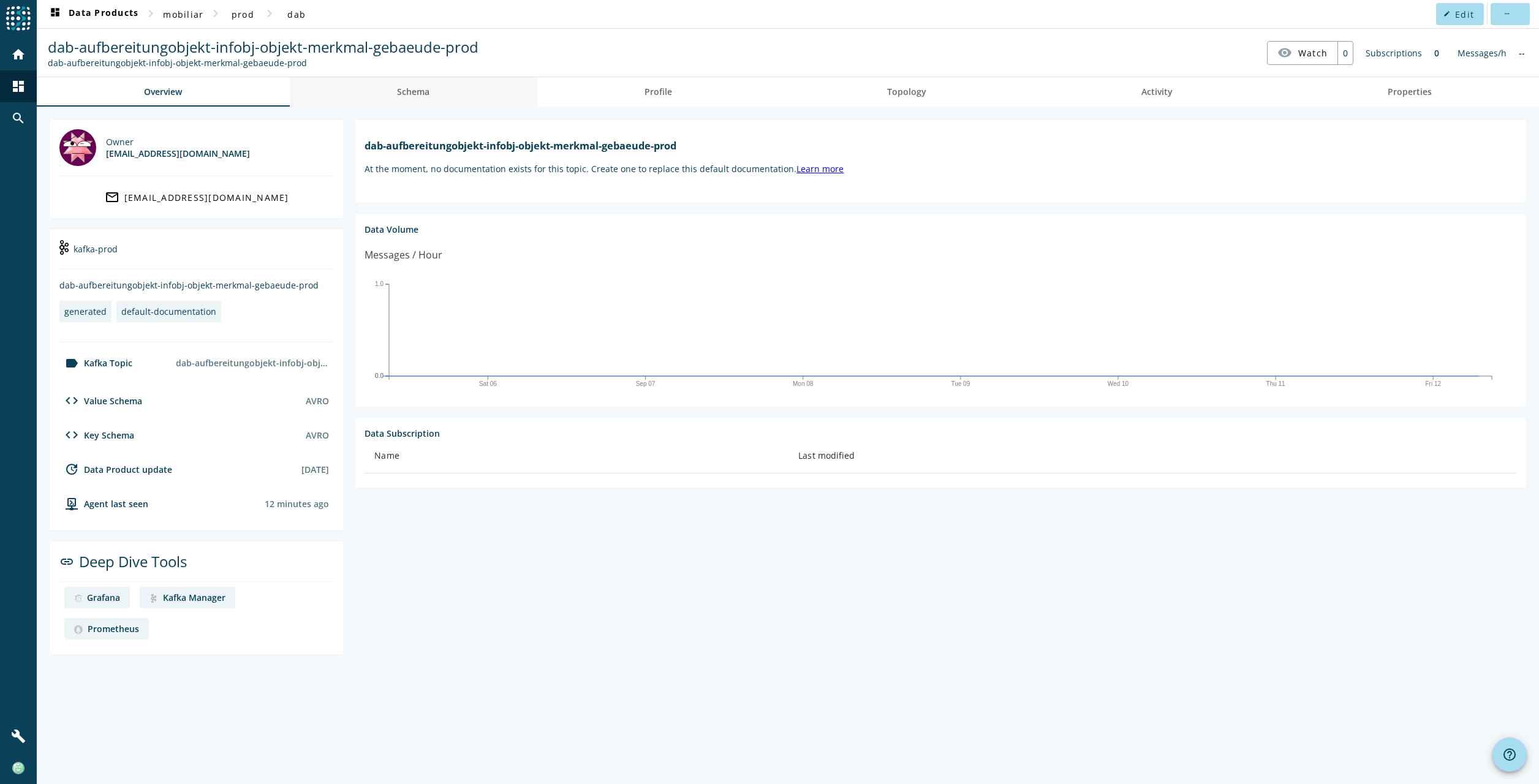
click at [458, 81] on link "Schema" at bounding box center [413, 92] width 247 height 30
click at [667, 85] on span "Profile" at bounding box center [658, 92] width 28 height 30
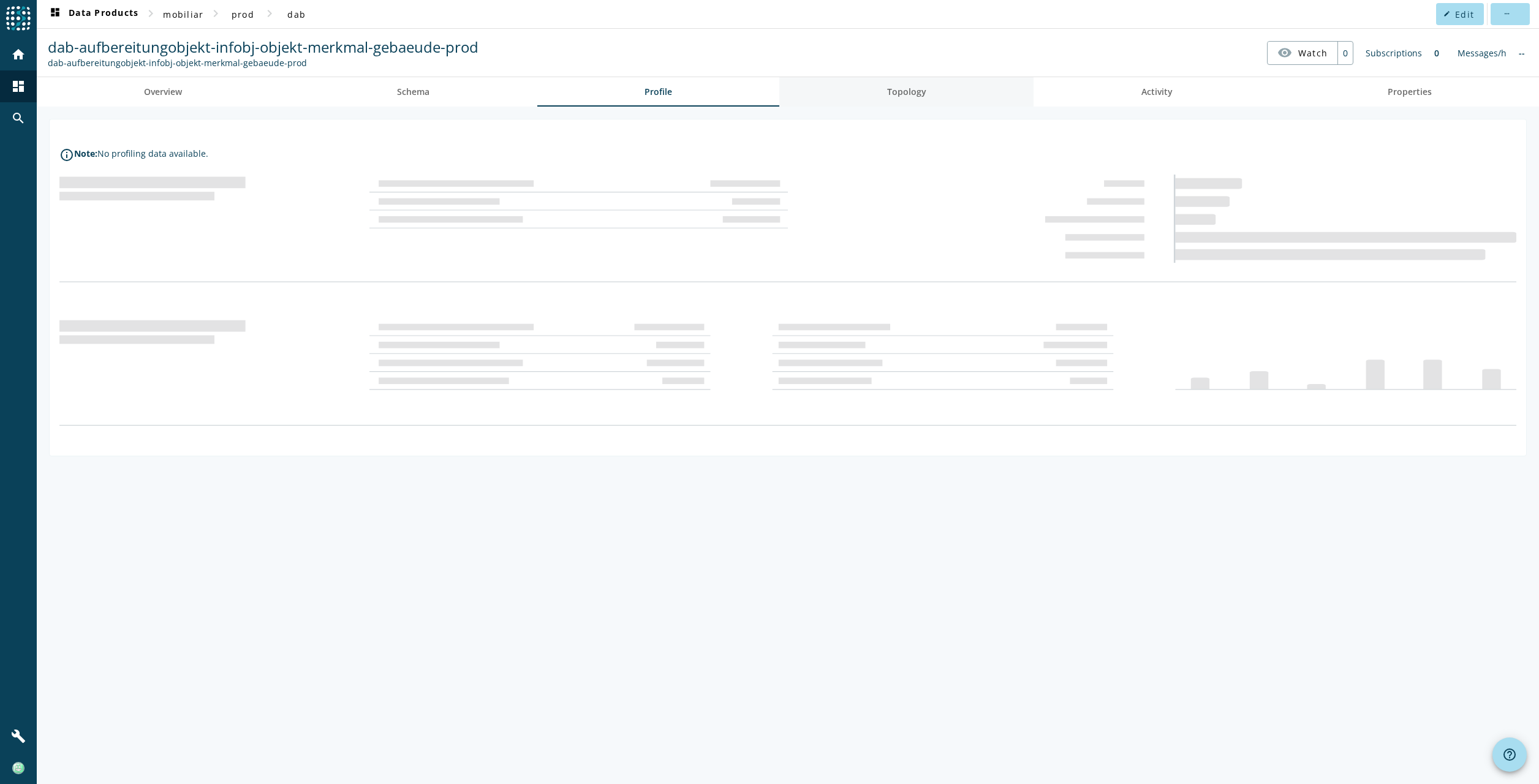
click at [906, 85] on span "Topology" at bounding box center [906, 92] width 39 height 30
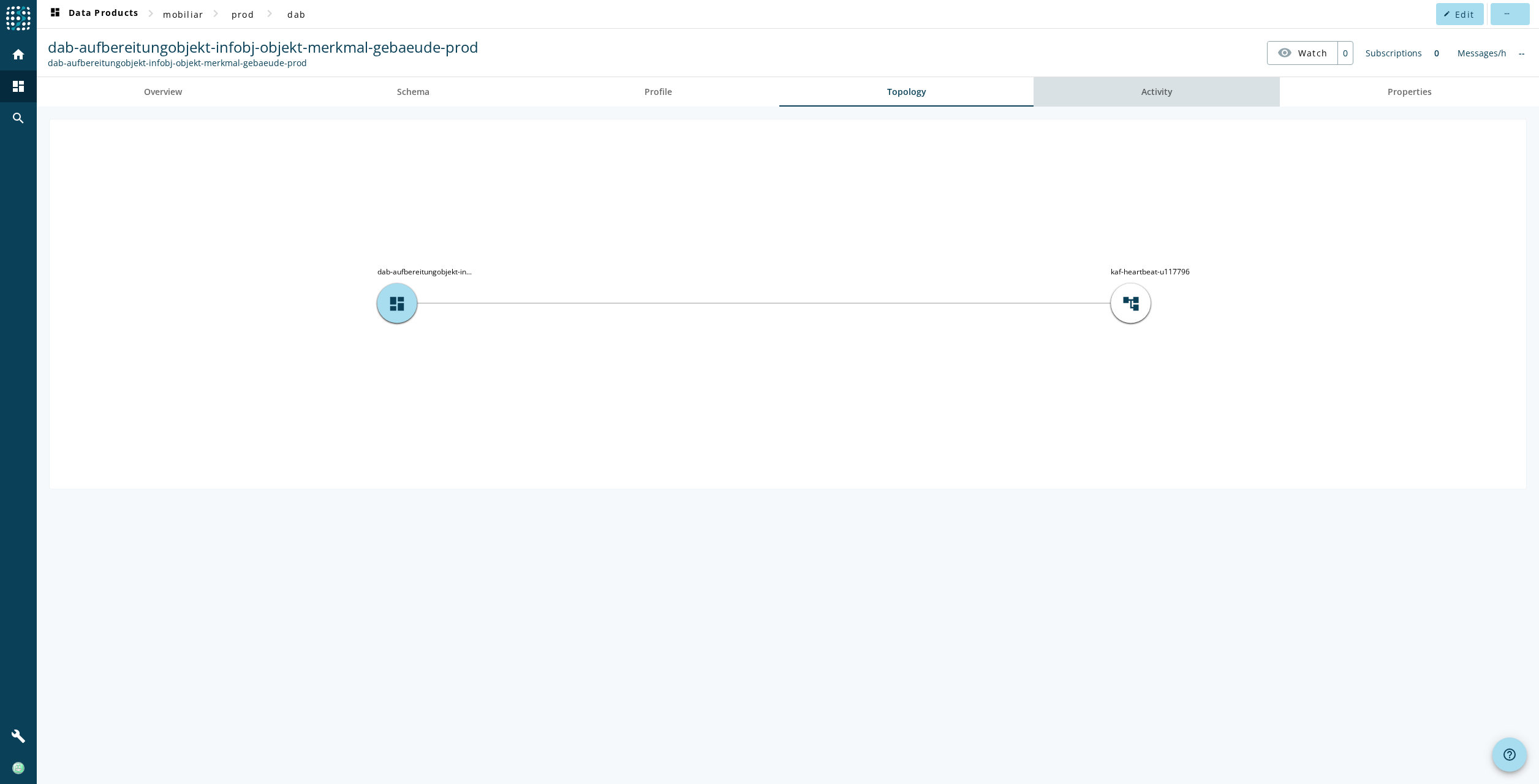
click at [1167, 92] on span "Activity" at bounding box center [1157, 92] width 32 height 9
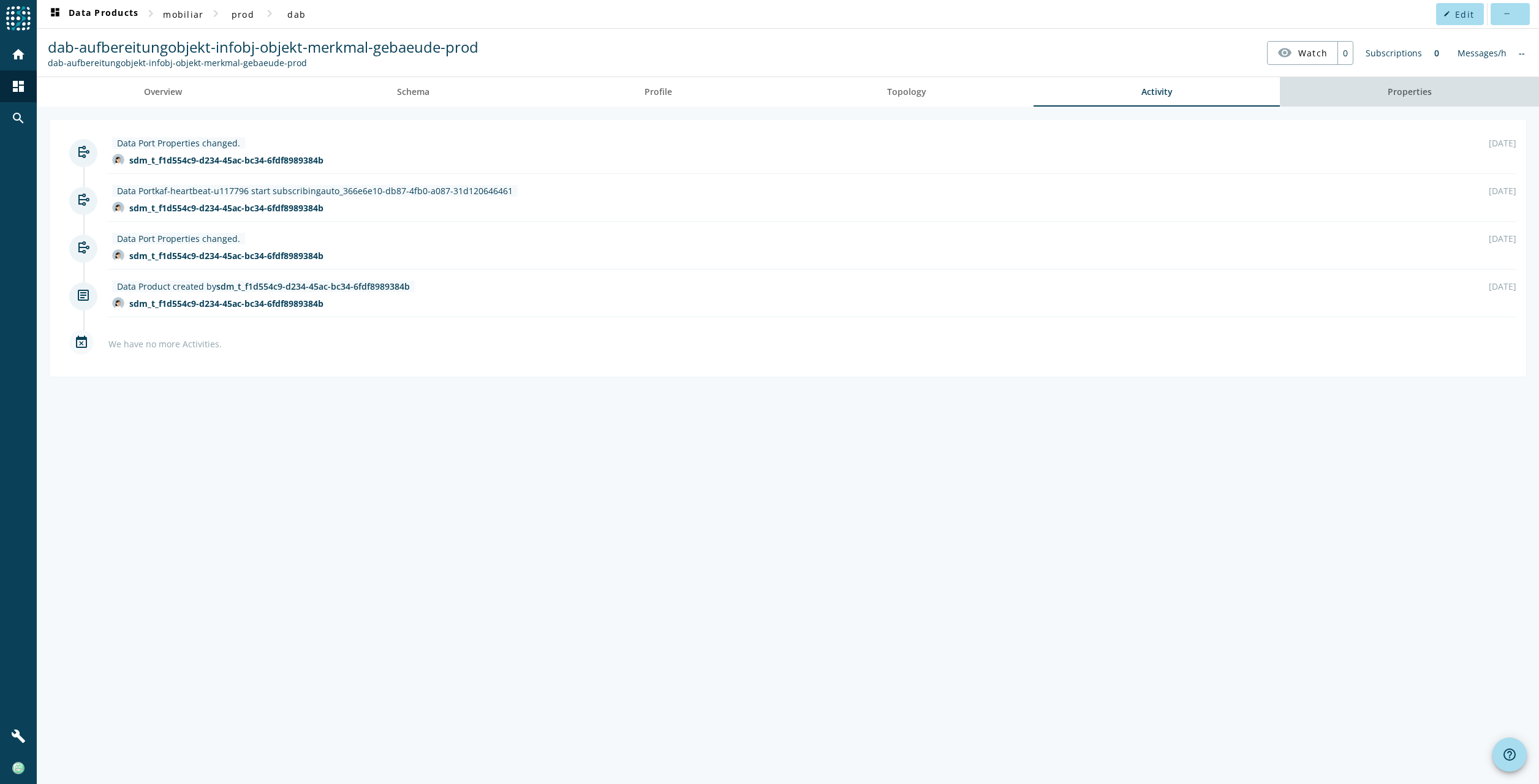
click at [1412, 90] on span "Properties" at bounding box center [1409, 92] width 44 height 9
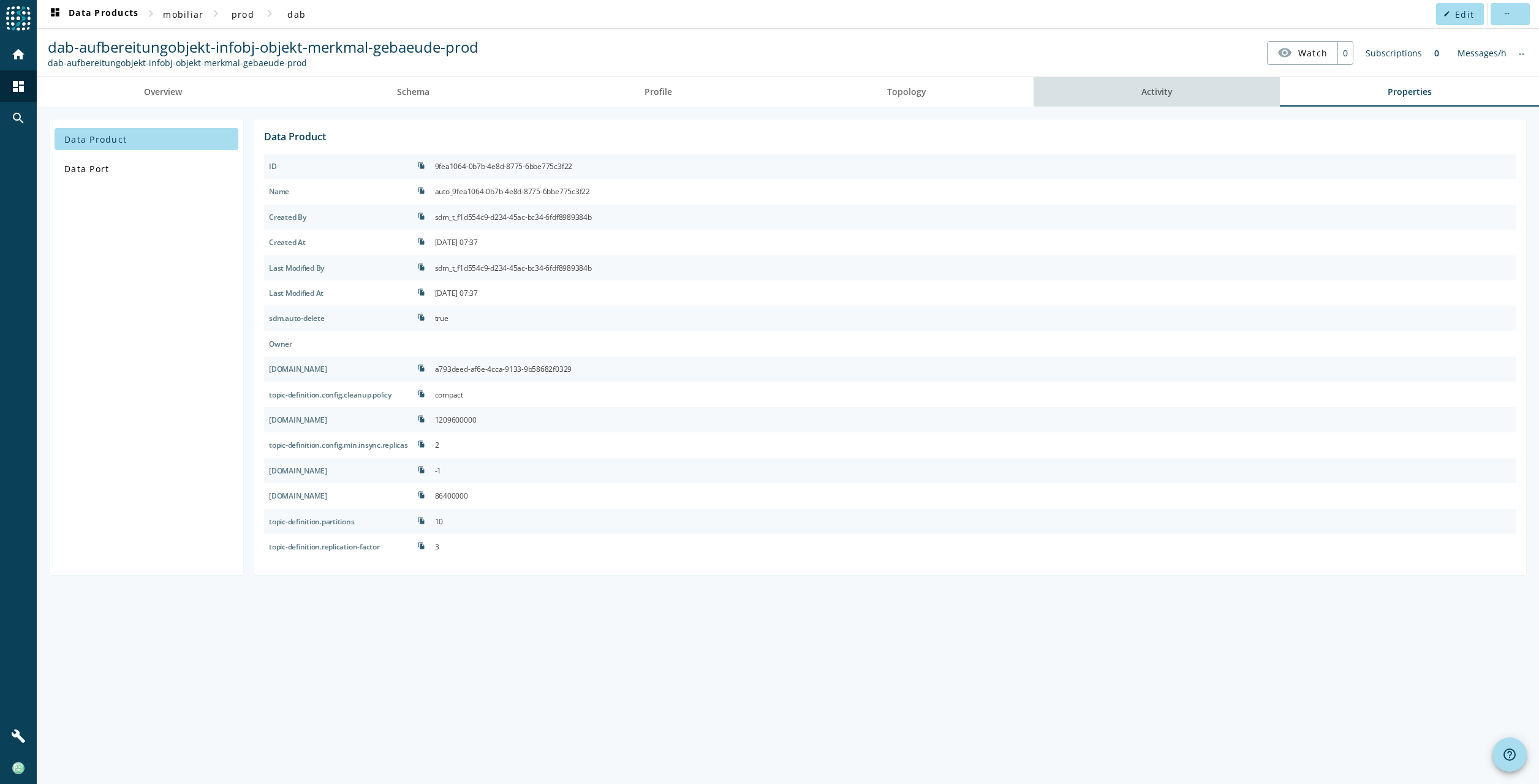
click at [1171, 91] on span "Activity" at bounding box center [1157, 92] width 32 height 9
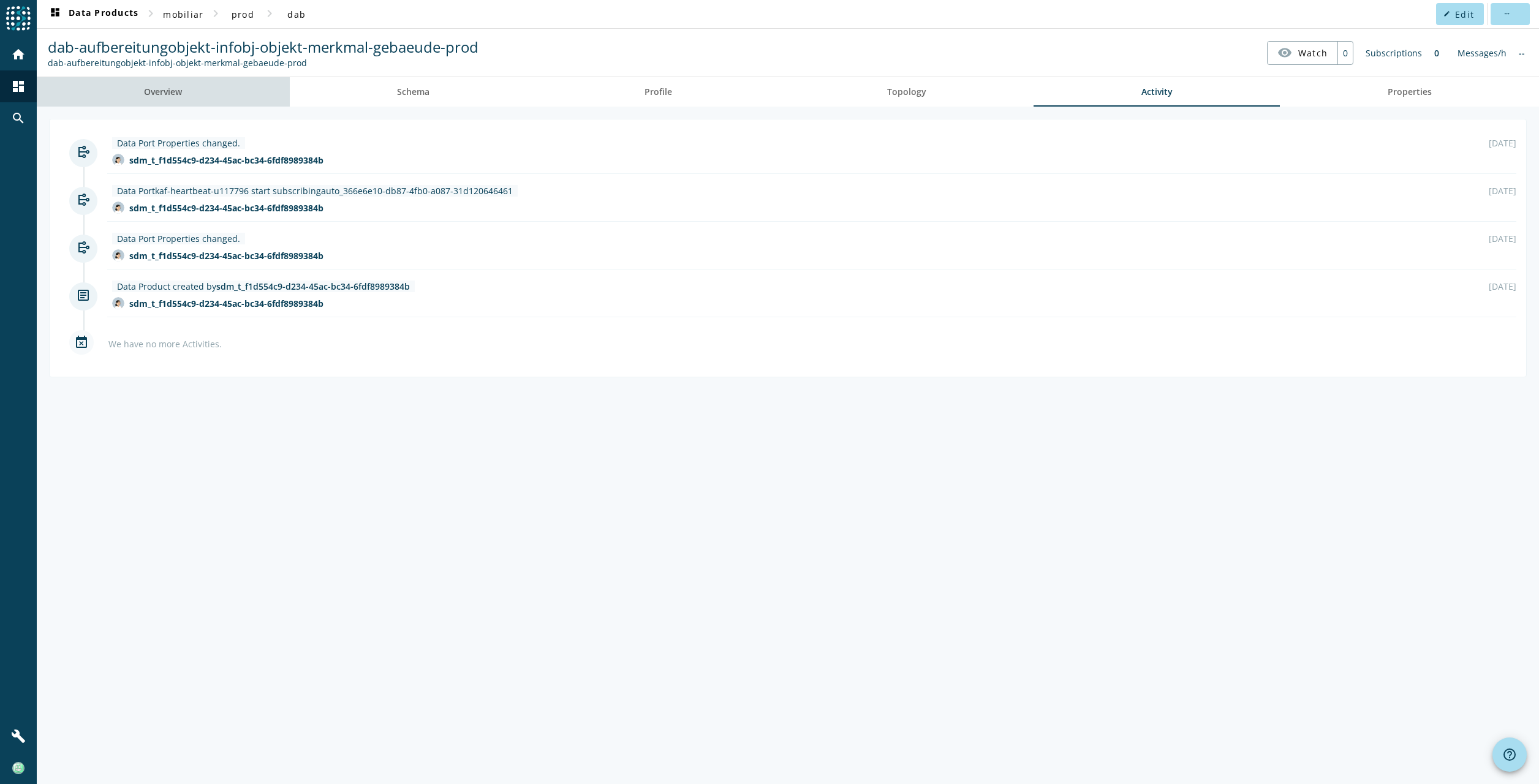
click at [164, 92] on span "Overview" at bounding box center [163, 92] width 38 height 9
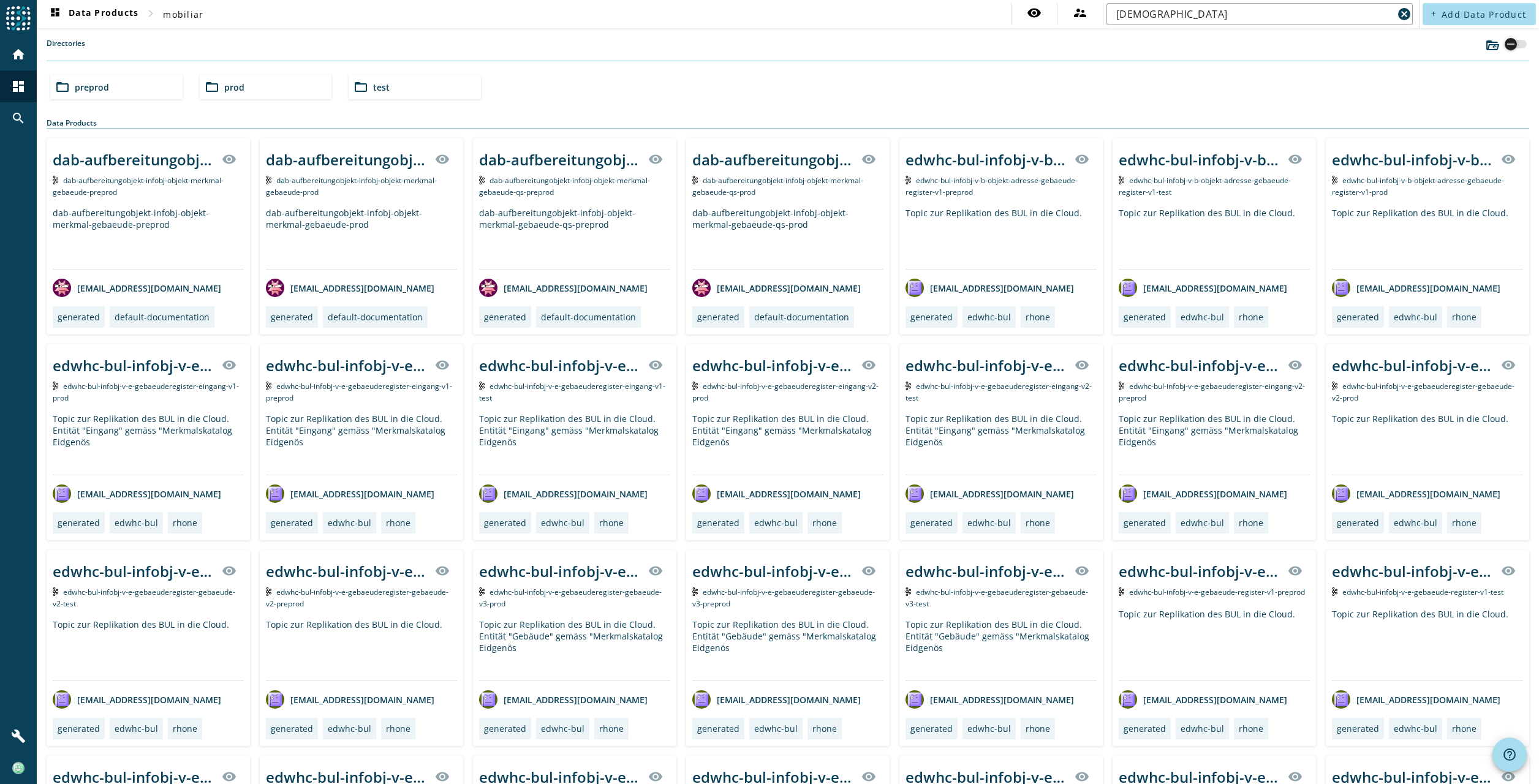
click at [1505, 41] on icon "button" at bounding box center [1511, 44] width 11 height 11
click at [1515, 45] on icon "button" at bounding box center [1520, 44] width 11 height 11
click at [1485, 46] on icon at bounding box center [1492, 45] width 15 height 15
click at [228, 83] on span "prod" at bounding box center [234, 87] width 20 height 12
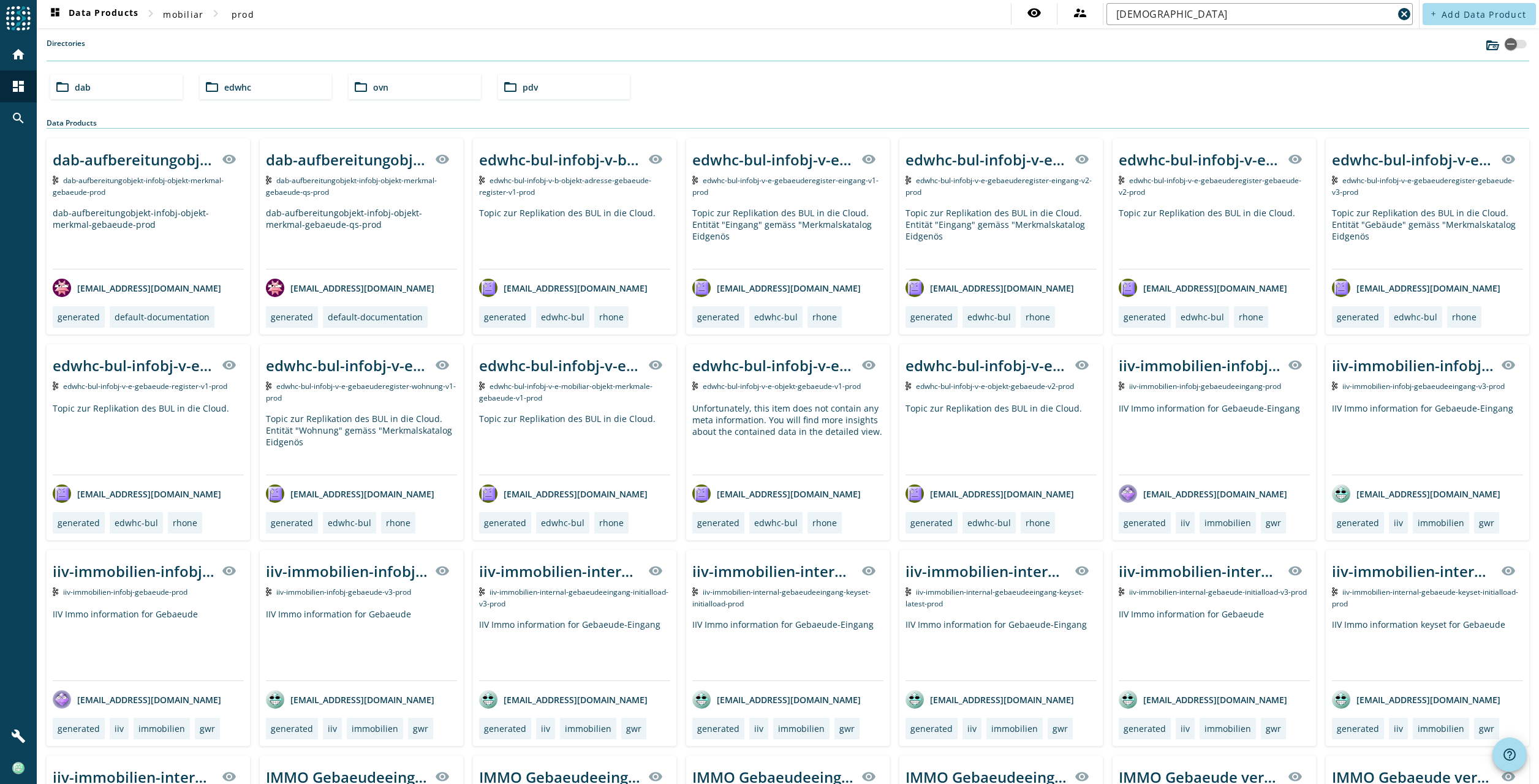
click at [92, 87] on div "folder_open dab" at bounding box center [116, 87] width 132 height 25
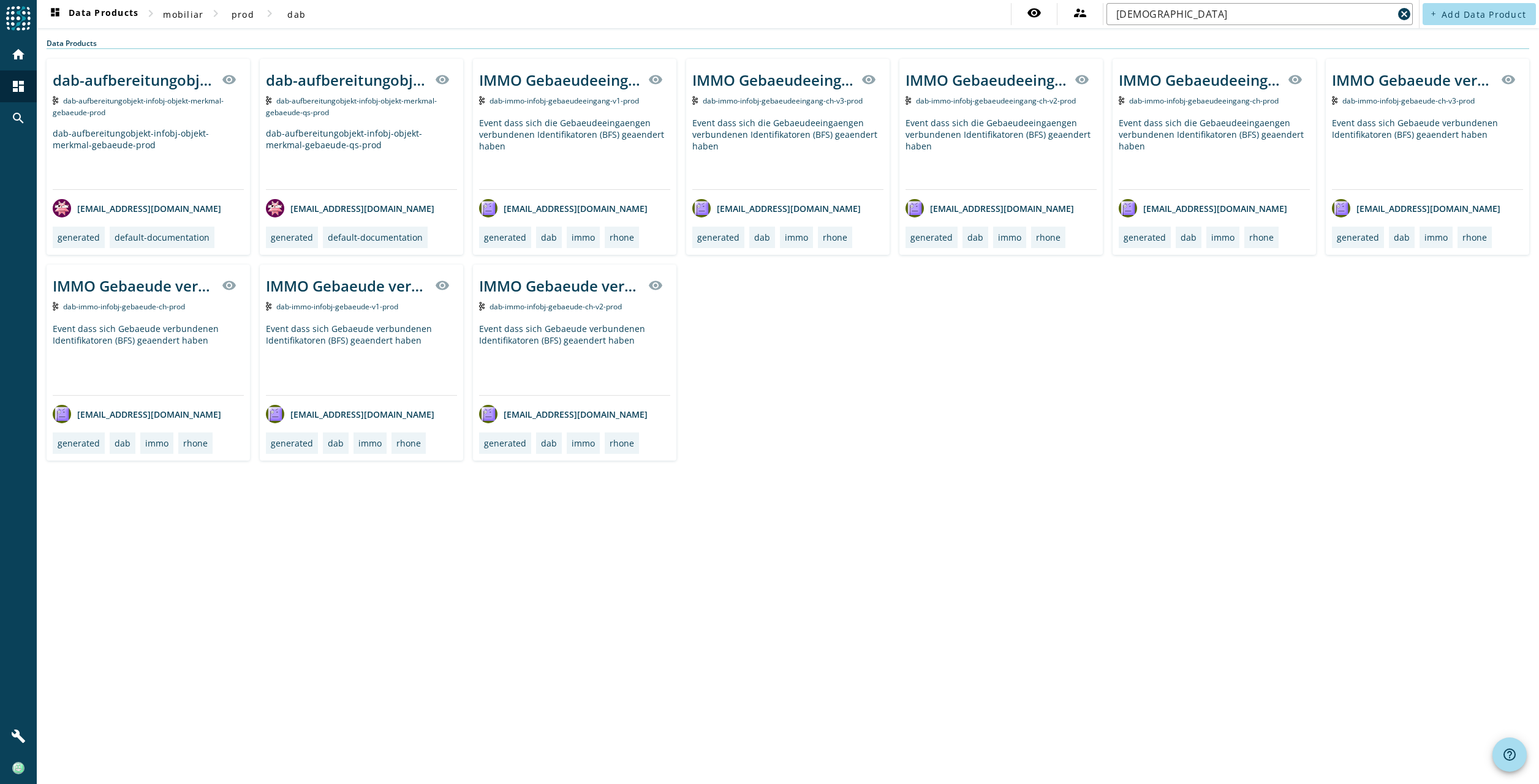
click at [940, 379] on div "dab-aufbereitungobjekt-infobj-objekt-merkmal-gebaeude-prod visibility dab-aufbe…" at bounding box center [787, 260] width 1483 height 402
